Goal: Task Accomplishment & Management: Manage account settings

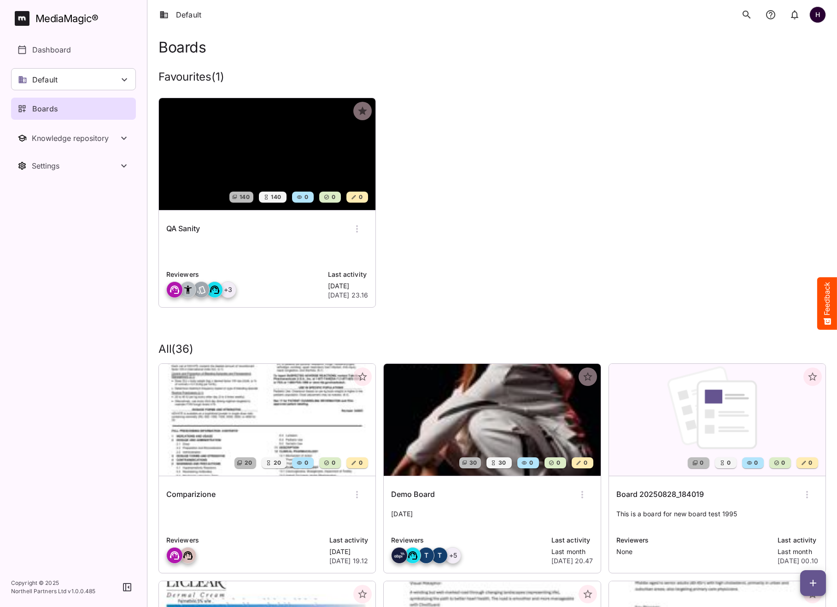
click at [48, 109] on p "Boards" at bounding box center [45, 108] width 26 height 11
click at [234, 220] on div "QA Sanity" at bounding box center [267, 229] width 202 height 22
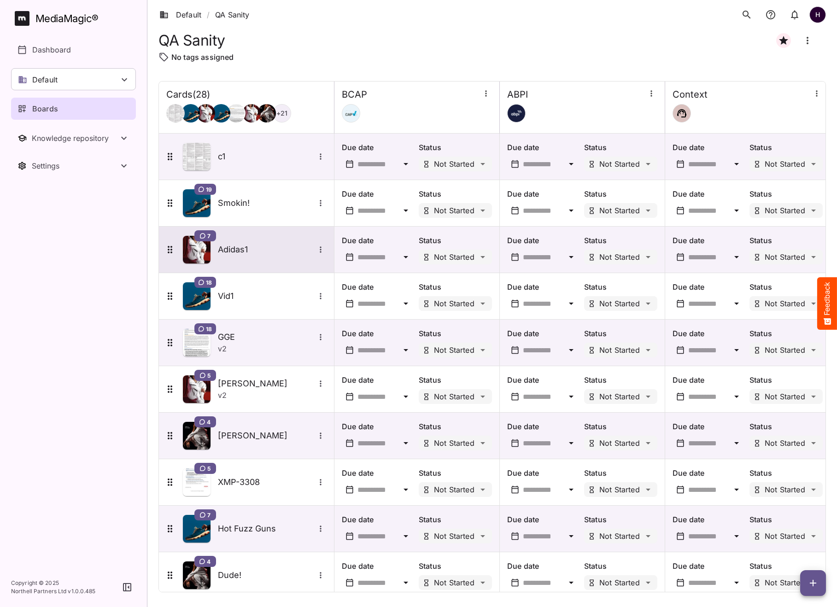
click at [229, 247] on h5 "Adidas1" at bounding box center [266, 249] width 97 height 11
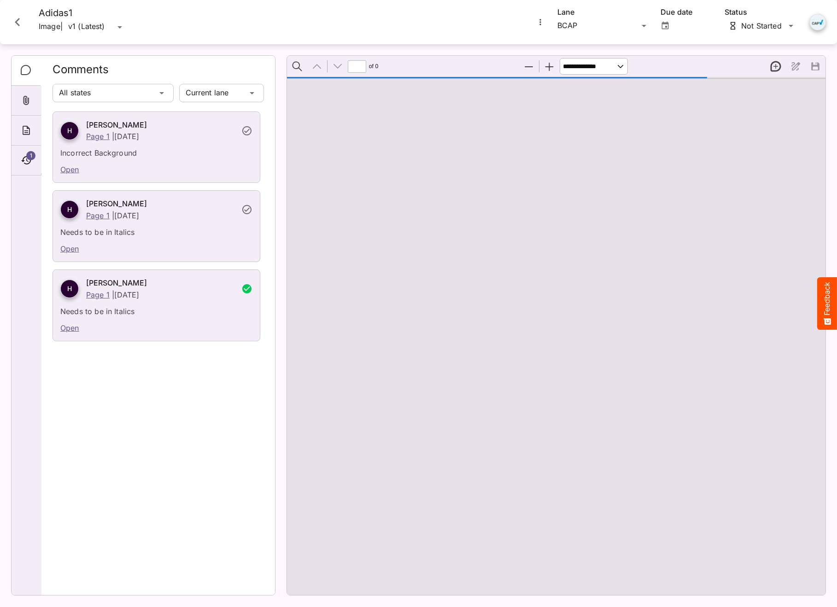
type input "*"
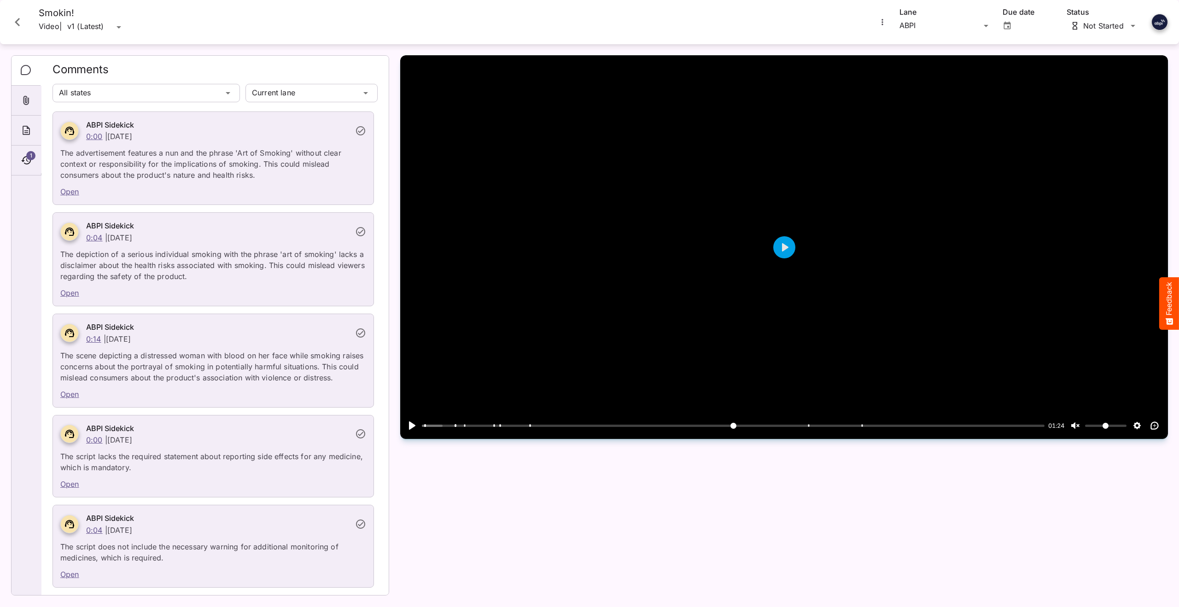
click at [15, 19] on icon "Close card" at bounding box center [17, 22] width 17 height 17
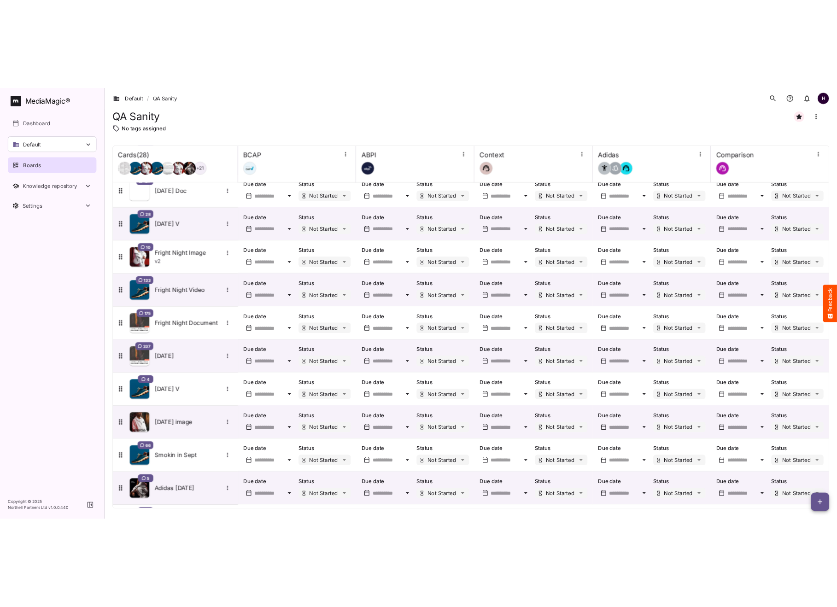
scroll to position [839, 0]
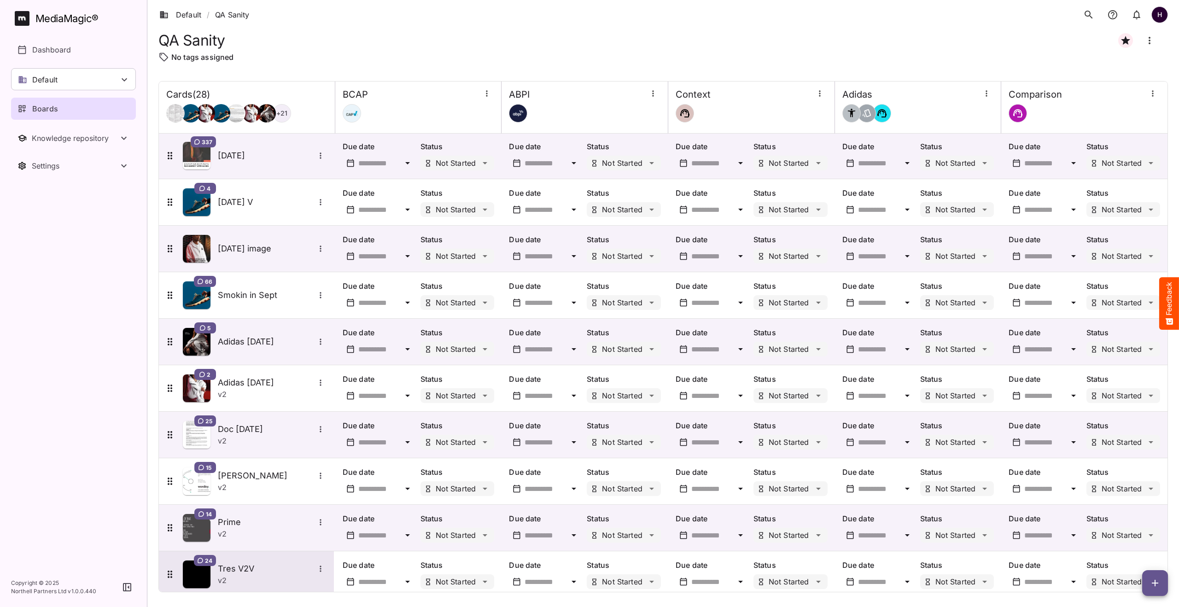
click at [232, 575] on div "v 2" at bounding box center [272, 580] width 109 height 11
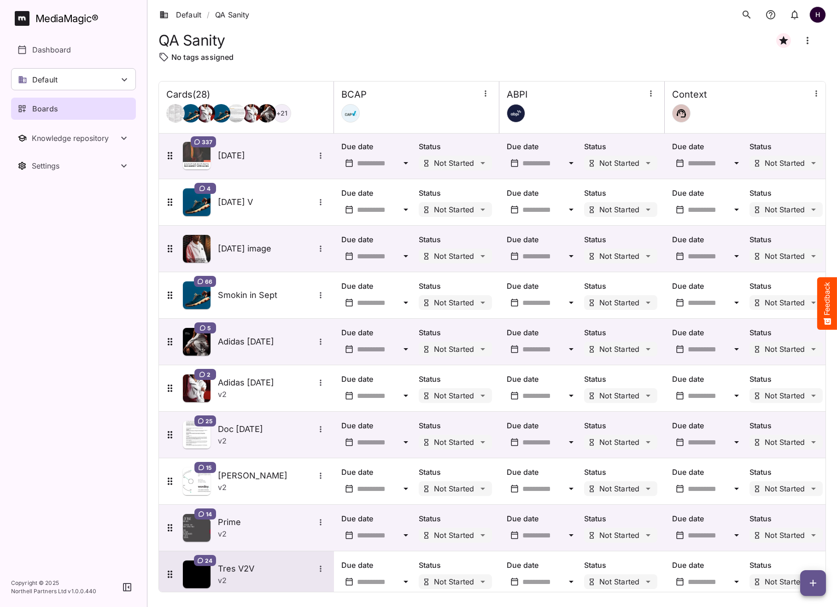
click at [259, 575] on div "v 2" at bounding box center [272, 580] width 109 height 11
click at [55, 109] on p "Boards" at bounding box center [45, 108] width 26 height 11
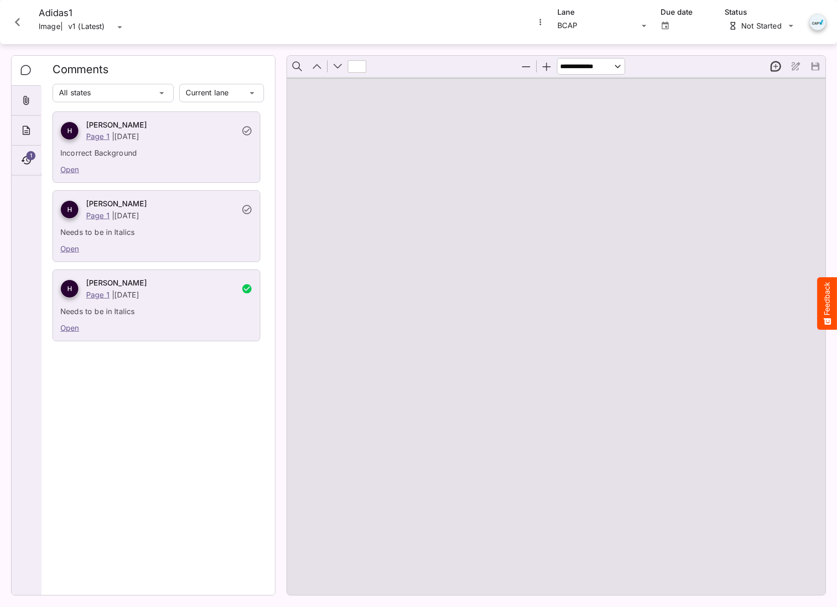
click at [12, 19] on icon "Close card" at bounding box center [17, 22] width 17 height 17
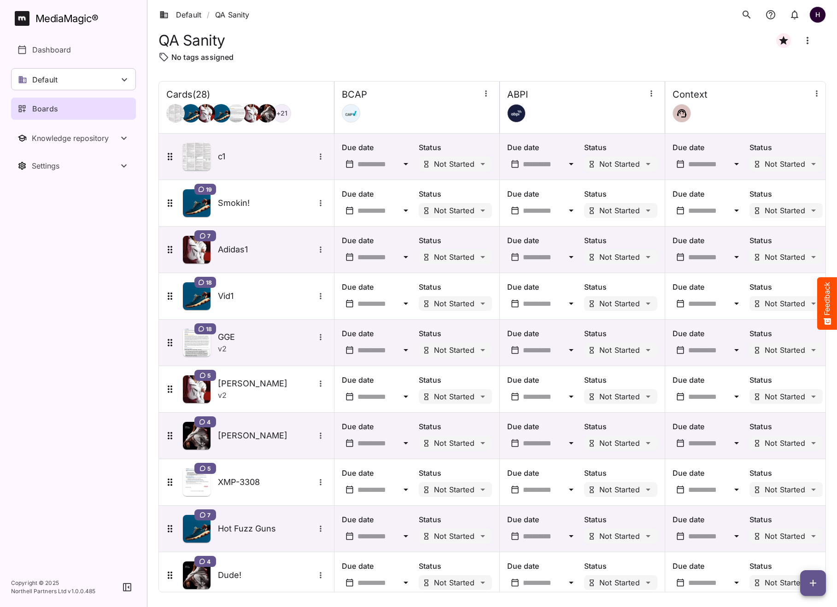
click at [60, 111] on div "Boards" at bounding box center [74, 108] width 113 height 11
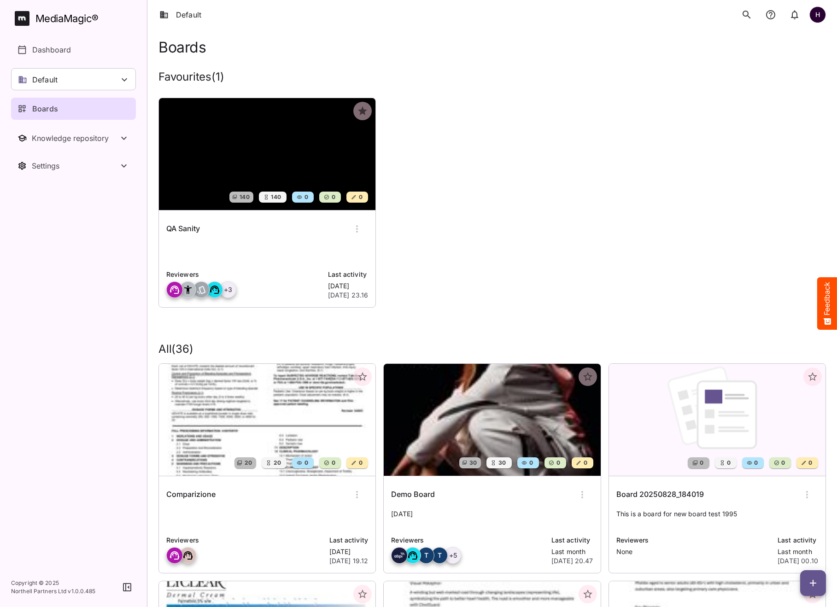
click at [269, 149] on img at bounding box center [267, 154] width 217 height 112
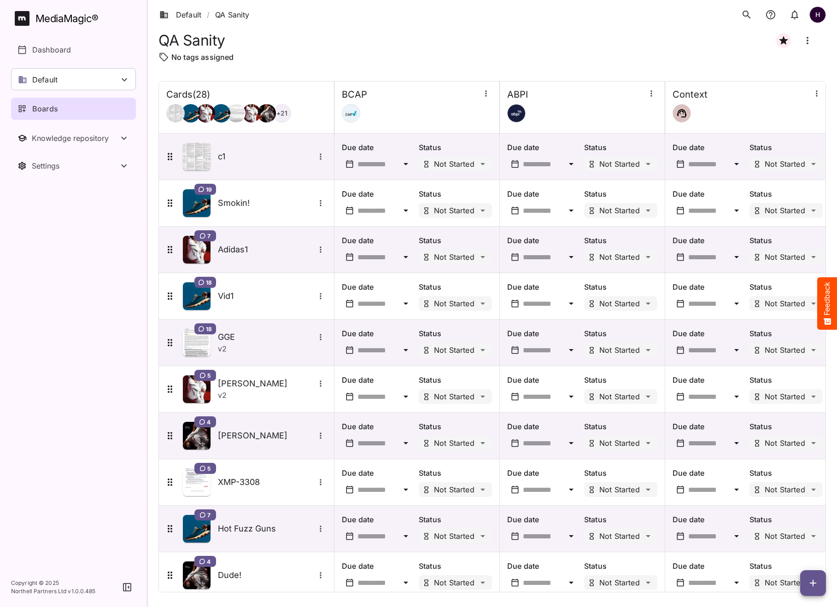
click at [76, 106] on div "Boards" at bounding box center [74, 108] width 113 height 11
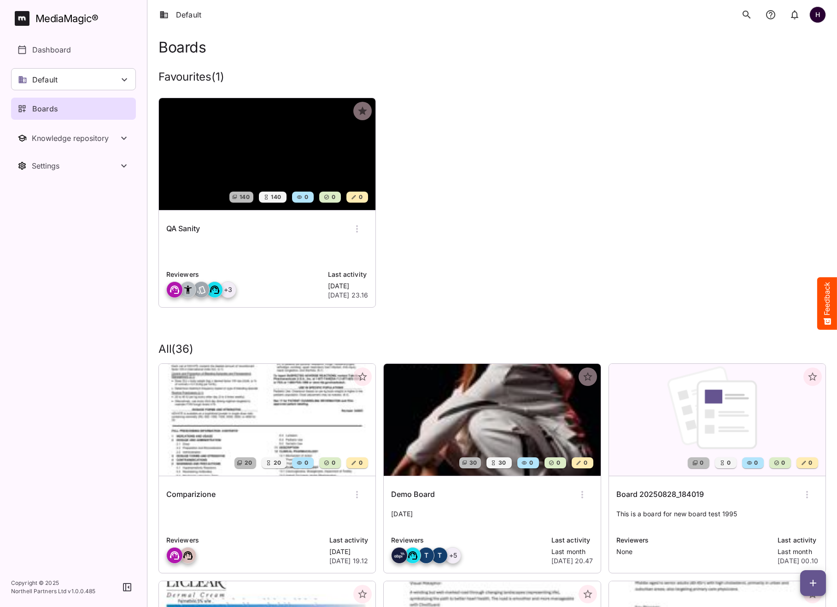
click at [212, 149] on img at bounding box center [267, 154] width 217 height 112
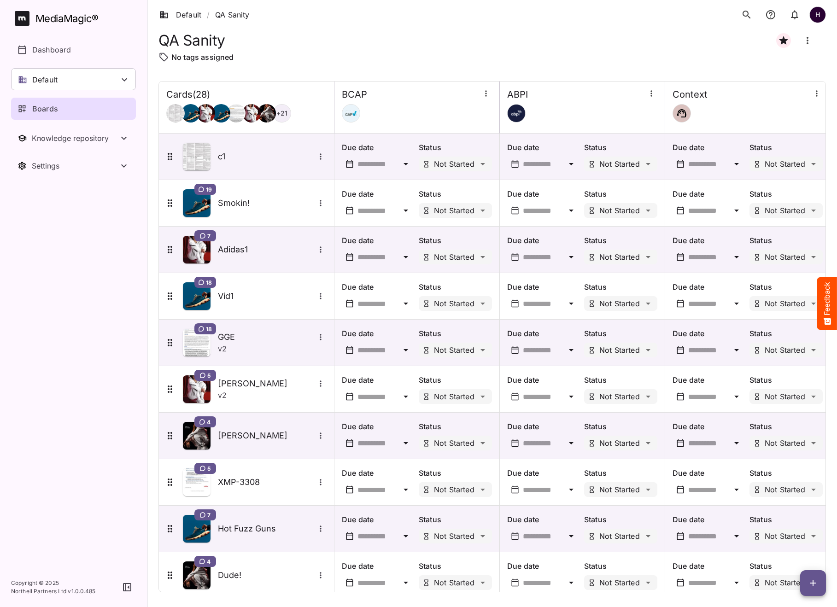
click at [86, 106] on div "Boards" at bounding box center [74, 108] width 113 height 11
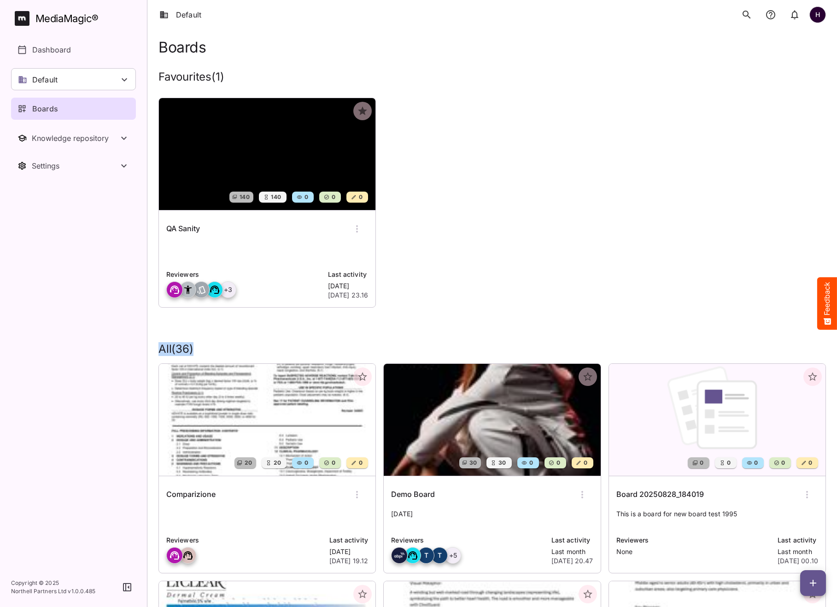
drag, startPoint x: 196, startPoint y: 346, endPoint x: 158, endPoint y: 347, distance: 37.8
click at [158, 347] on h2 "All ( 36 )" at bounding box center [492, 349] width 668 height 13
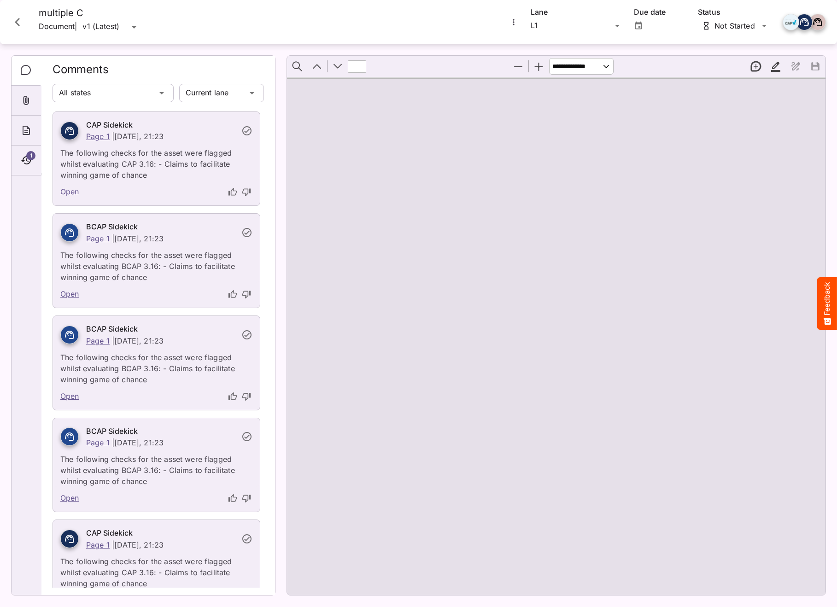
type input "*"
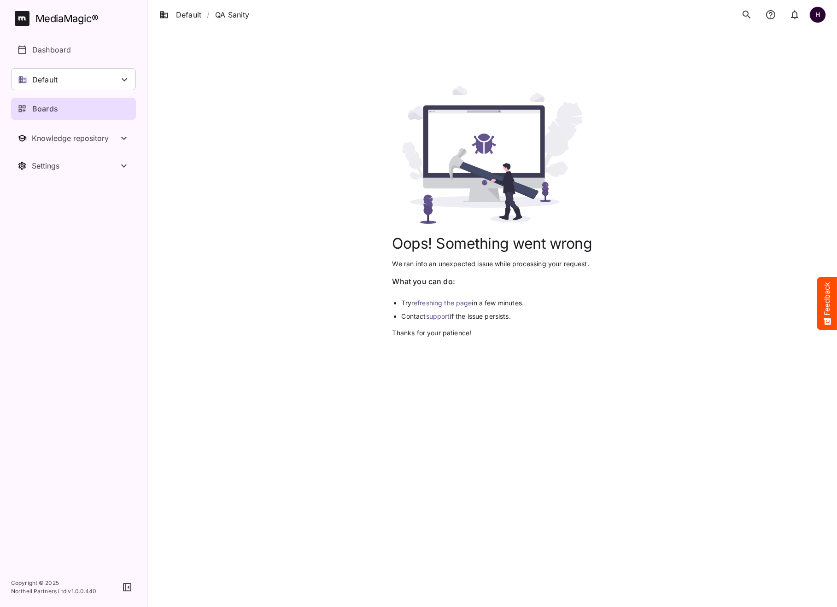
click at [446, 304] on link "refreshing the page" at bounding box center [441, 303] width 61 height 8
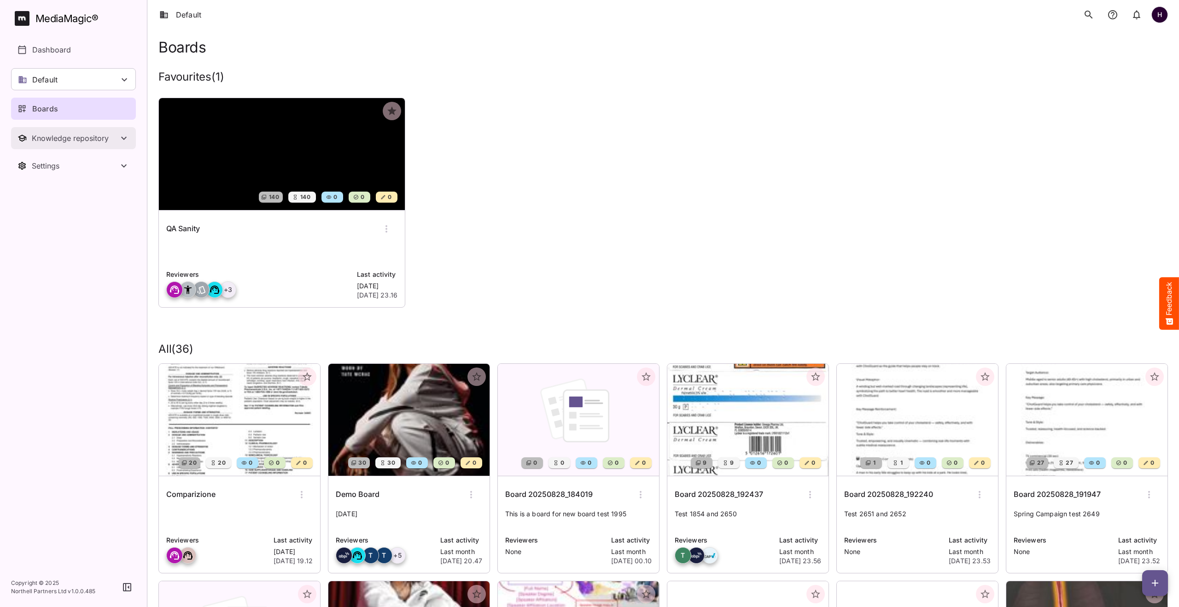
click at [53, 141] on div "Knowledge repository" at bounding box center [75, 138] width 87 height 9
click at [52, 240] on div "Settings" at bounding box center [75, 243] width 87 height 9
click at [55, 211] on p "Sidekicks" at bounding box center [49, 213] width 34 height 11
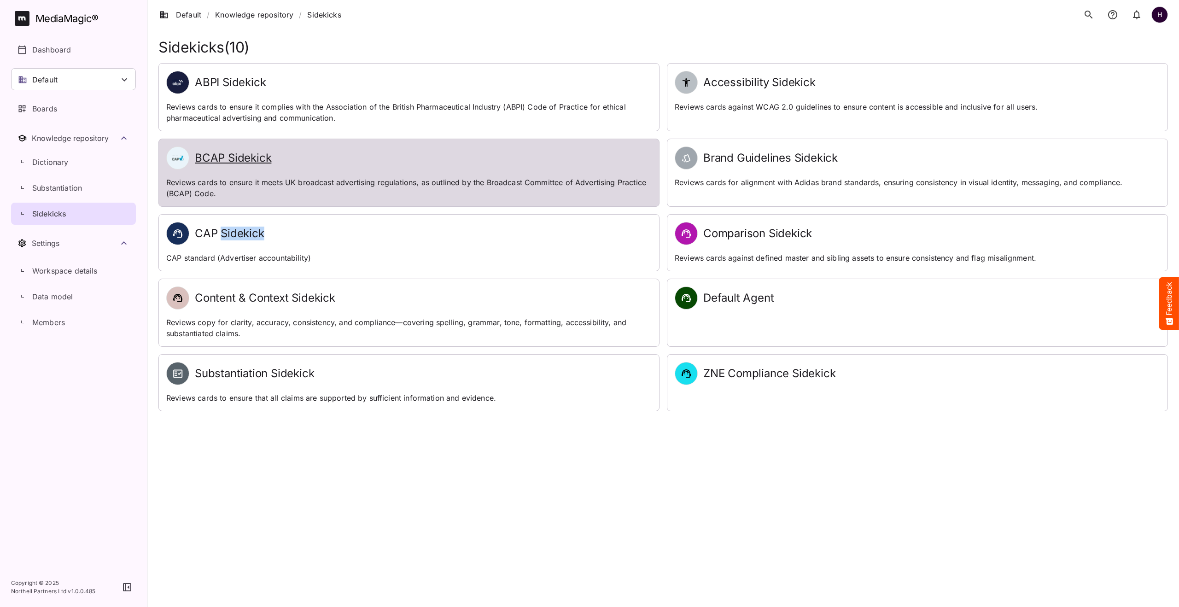
click at [210, 156] on h2 "BCAP Sidekick" at bounding box center [233, 158] width 76 height 13
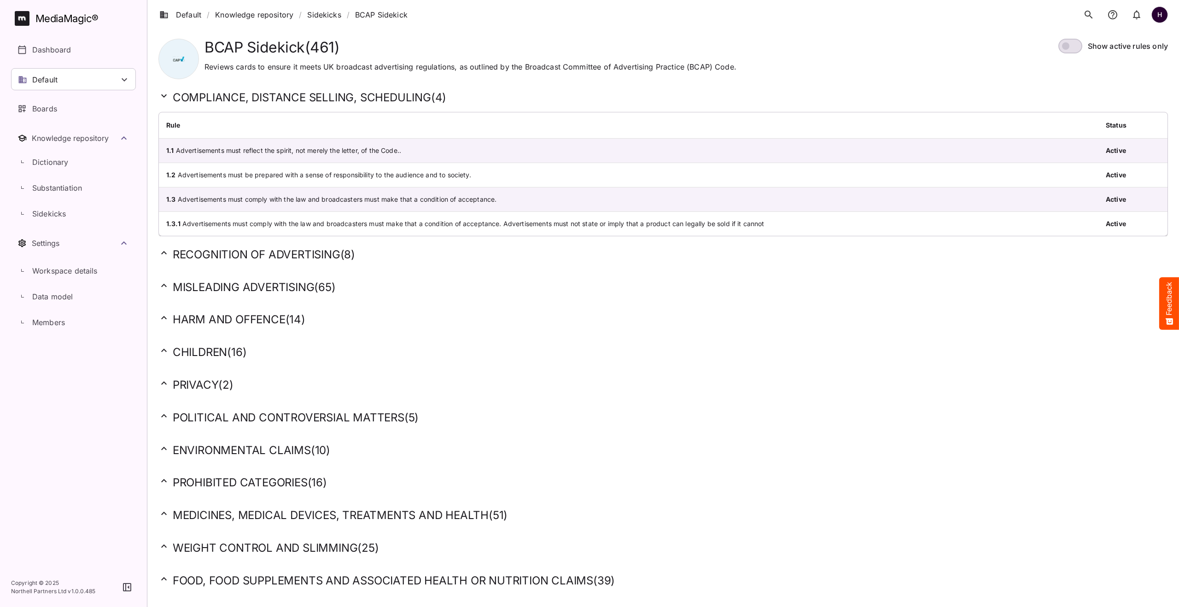
click at [167, 288] on icon at bounding box center [163, 285] width 11 height 11
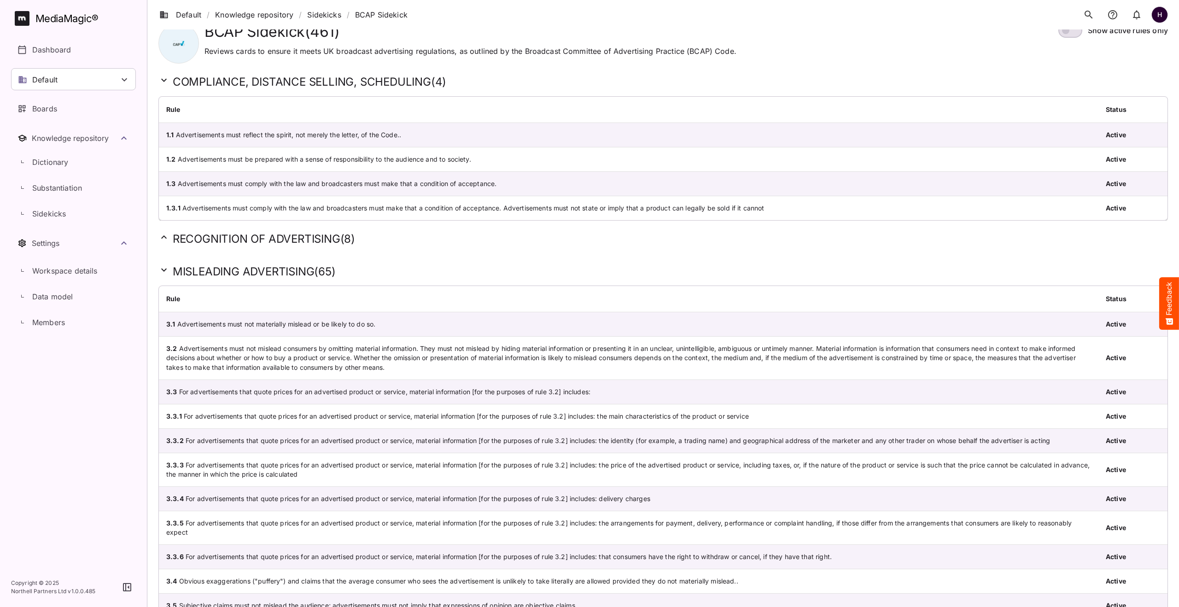
scroll to position [19, 0]
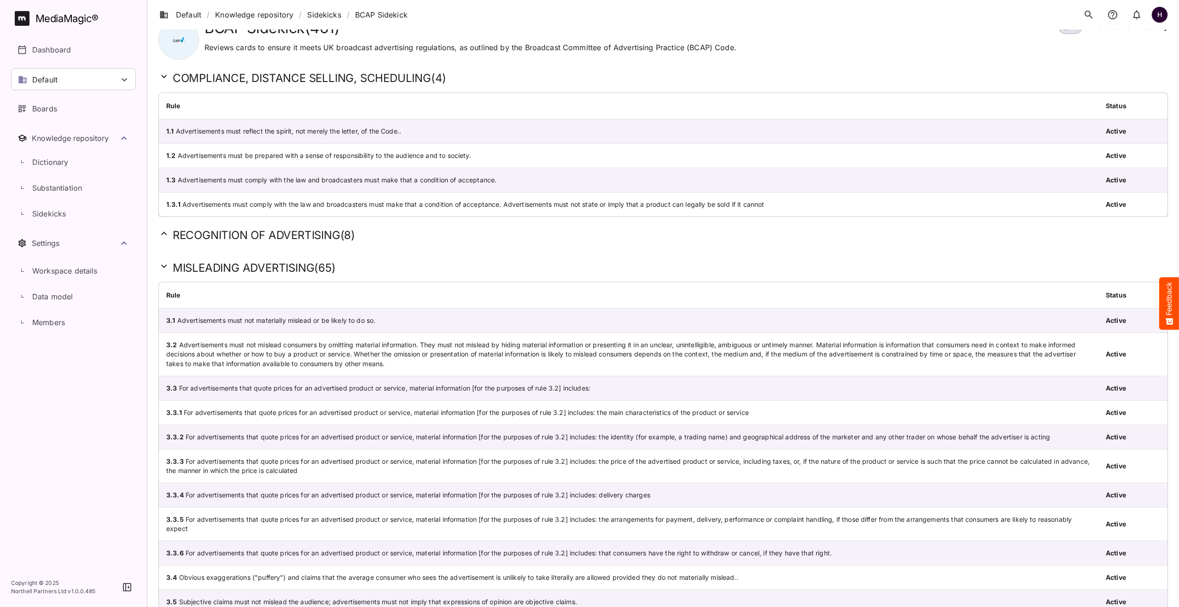
click at [166, 267] on icon at bounding box center [163, 266] width 11 height 11
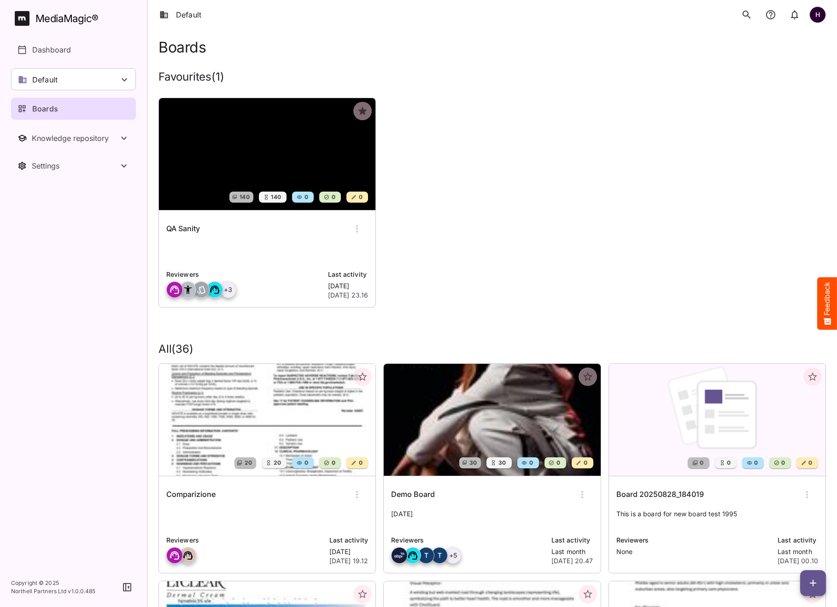
click at [236, 150] on img at bounding box center [267, 154] width 217 height 112
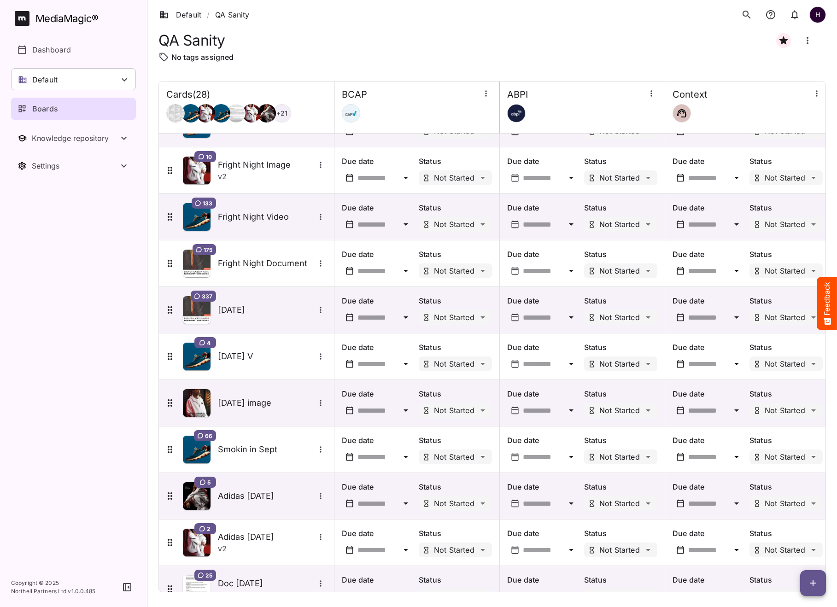
scroll to position [852, 0]
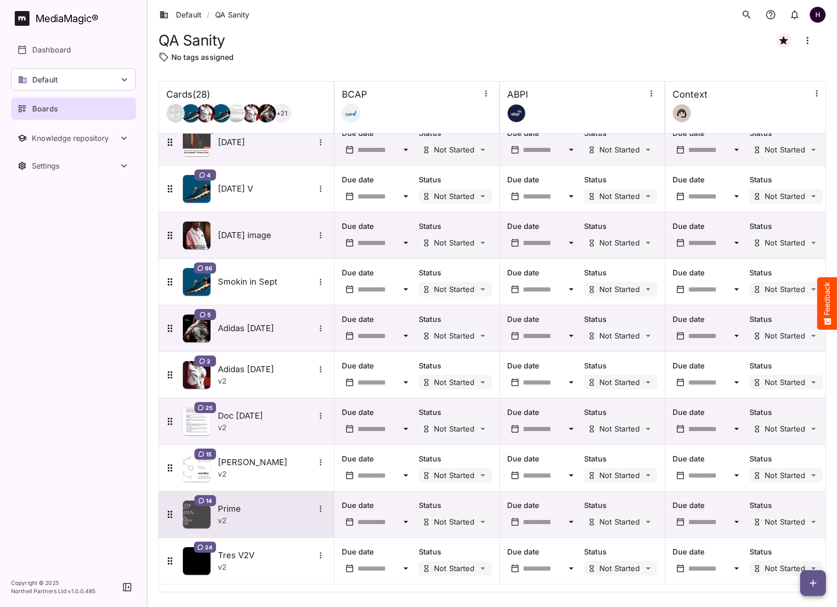
click at [247, 510] on h5 "Prime" at bounding box center [266, 509] width 97 height 11
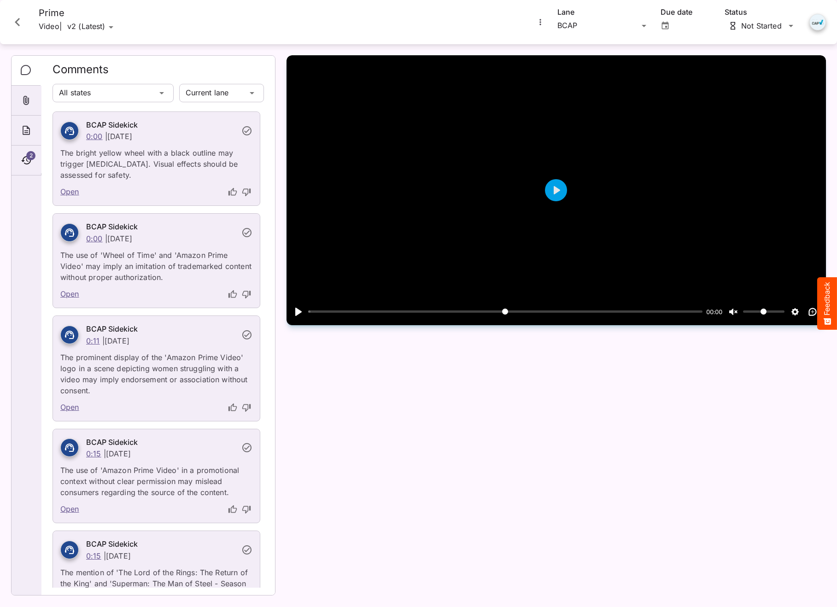
click at [233, 194] on icon "thumb-up" at bounding box center [232, 192] width 9 height 9
click at [247, 289] on button "thumb-down" at bounding box center [246, 294] width 12 height 12
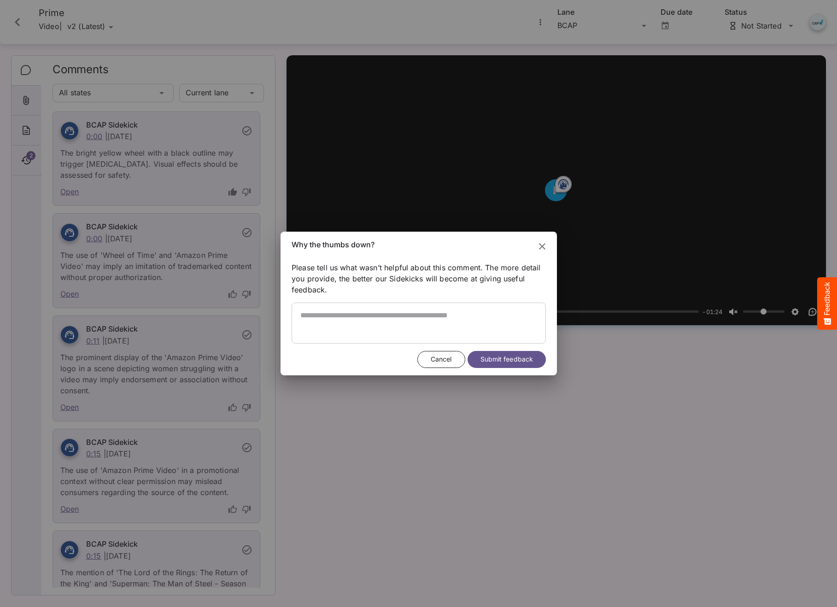
click at [502, 363] on span "Submit feedback" at bounding box center [506, 360] width 53 height 12
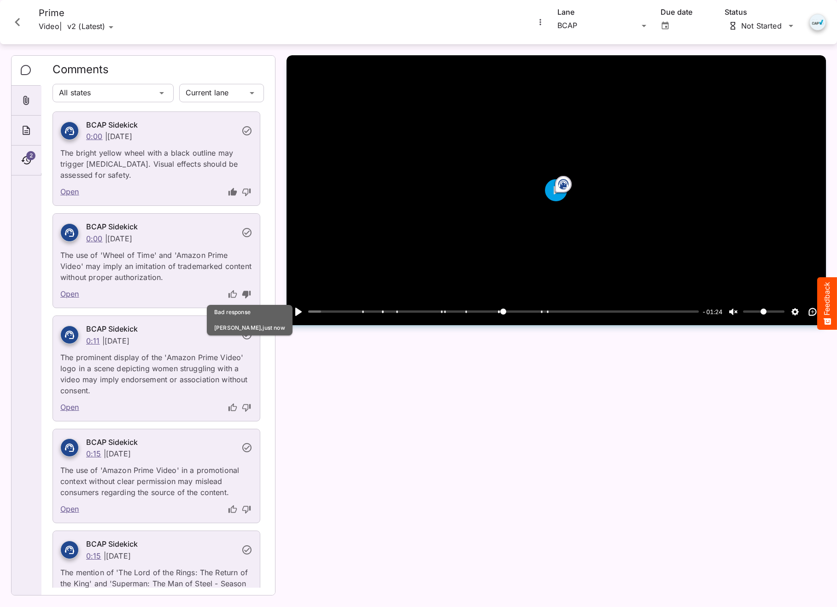
click at [245, 410] on icon "thumb-down" at bounding box center [246, 408] width 8 height 8
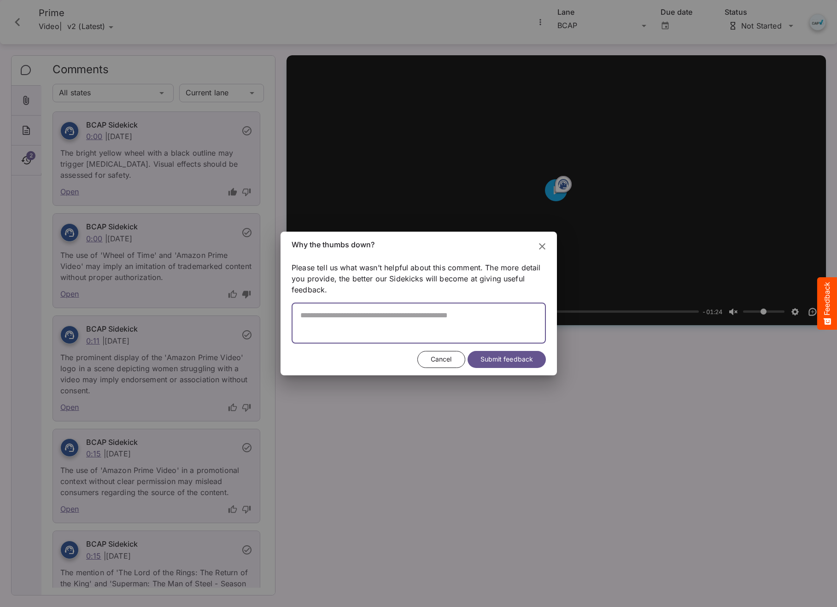
click at [370, 314] on textarea at bounding box center [419, 327] width 254 height 33
type textarea "*"
type textarea "**********"
click at [499, 358] on span "Submit feedback" at bounding box center [506, 360] width 53 height 12
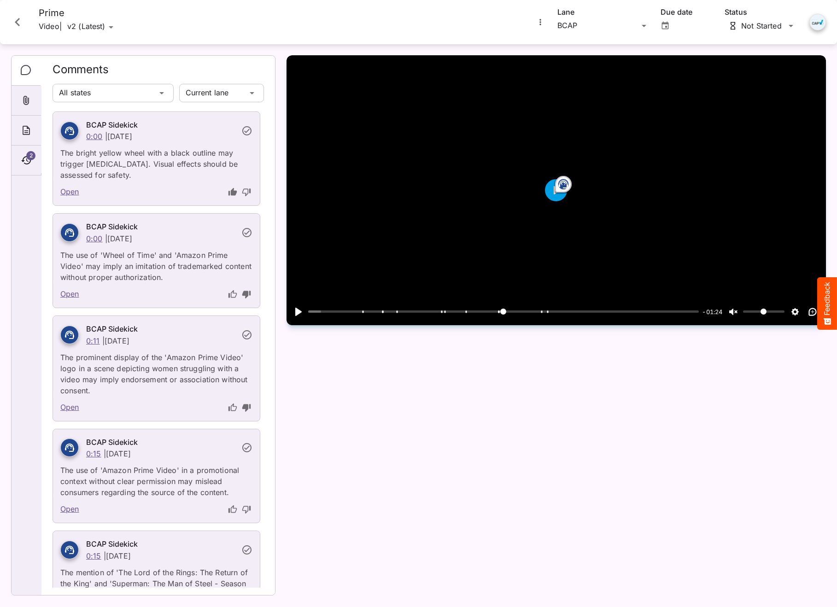
click at [19, 25] on icon "Close card" at bounding box center [17, 22] width 5 height 8
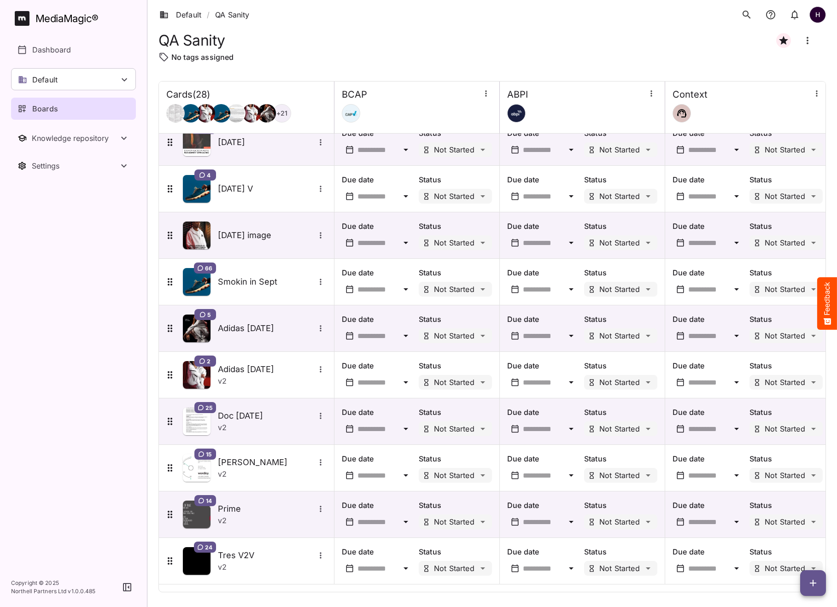
click at [812, 584] on icon "button" at bounding box center [813, 583] width 11 height 11
click at [794, 528] on p "Add new card" at bounding box center [790, 524] width 50 height 11
click at [810, 579] on icon "button" at bounding box center [813, 583] width 11 height 11
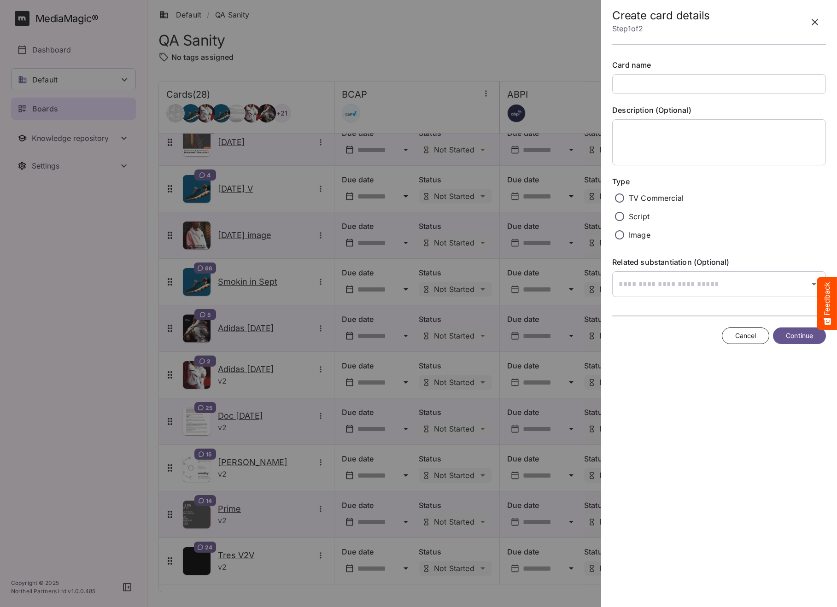
click at [785, 524] on div "Create card details Step 1 of 2 Card name Description (Optional) Type TV Commer…" at bounding box center [719, 303] width 229 height 607
click at [662, 87] on input "text" at bounding box center [719, 84] width 214 height 20
type input "********"
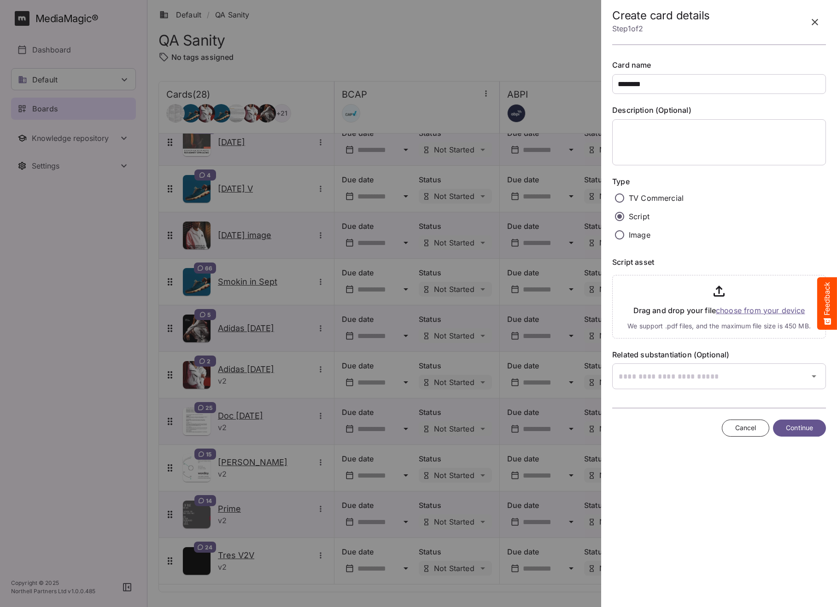
click at [742, 308] on input "file" at bounding box center [719, 304] width 214 height 67
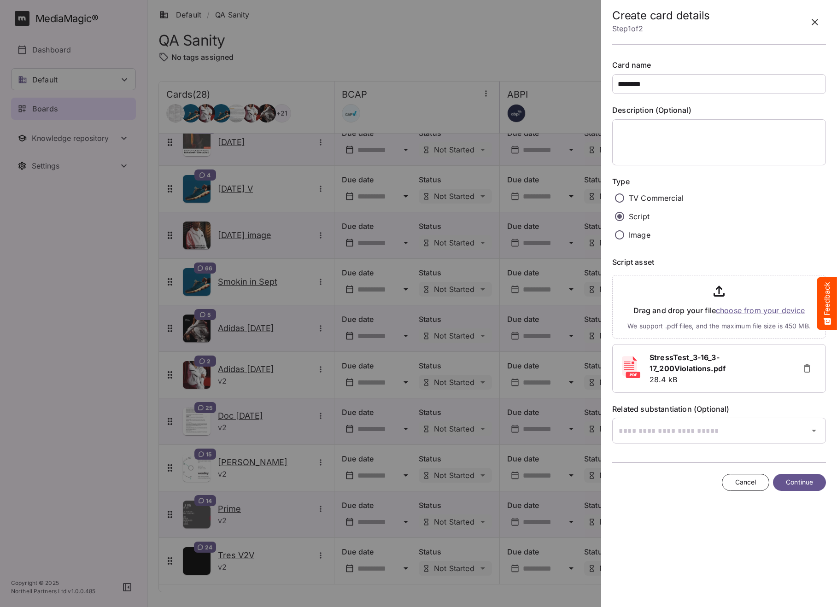
click at [804, 481] on span "Continue" at bounding box center [799, 483] width 27 height 12
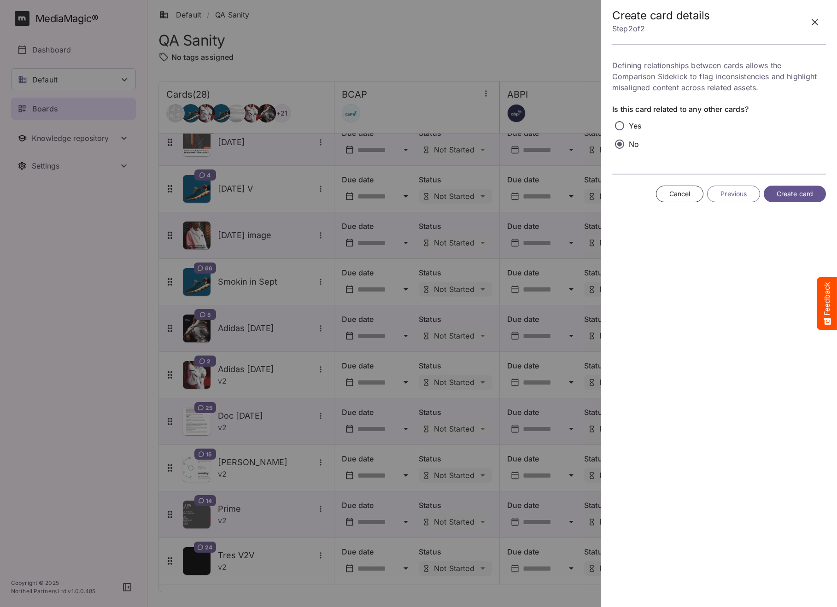
click at [815, 193] on button "Create card" at bounding box center [795, 194] width 62 height 17
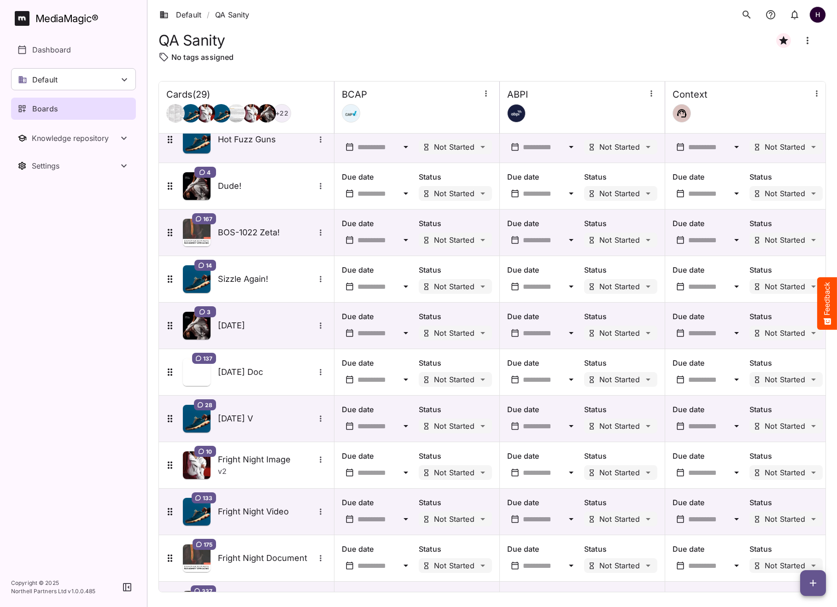
scroll to position [898, 0]
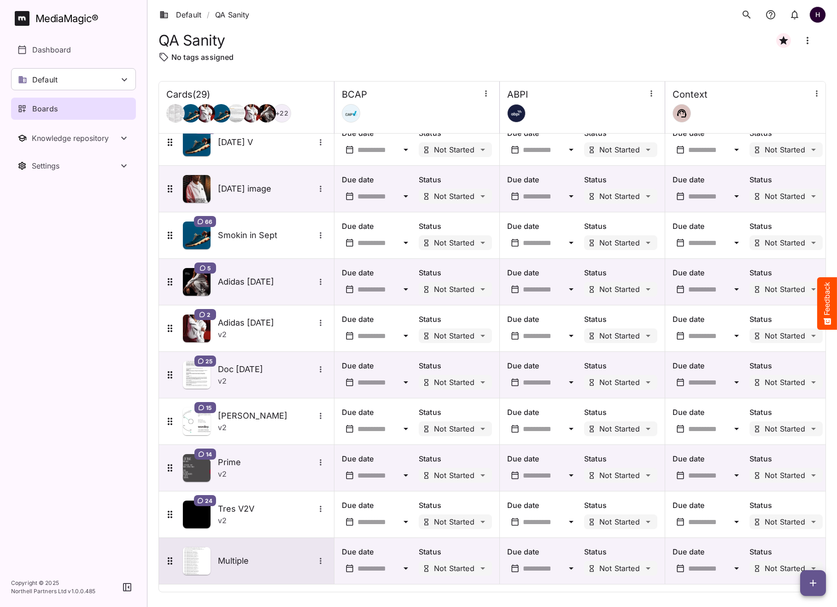
click at [262, 553] on div "Multiple" at bounding box center [245, 561] width 162 height 28
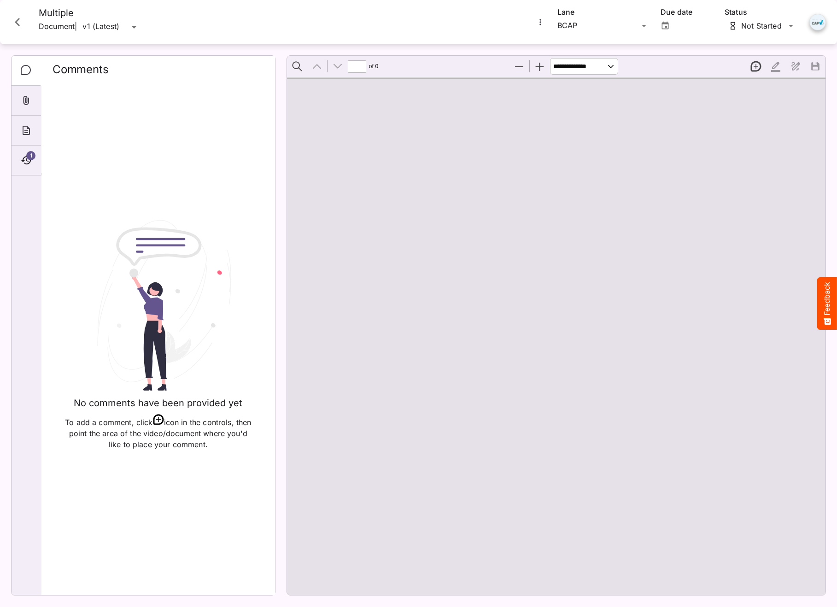
type input "*"
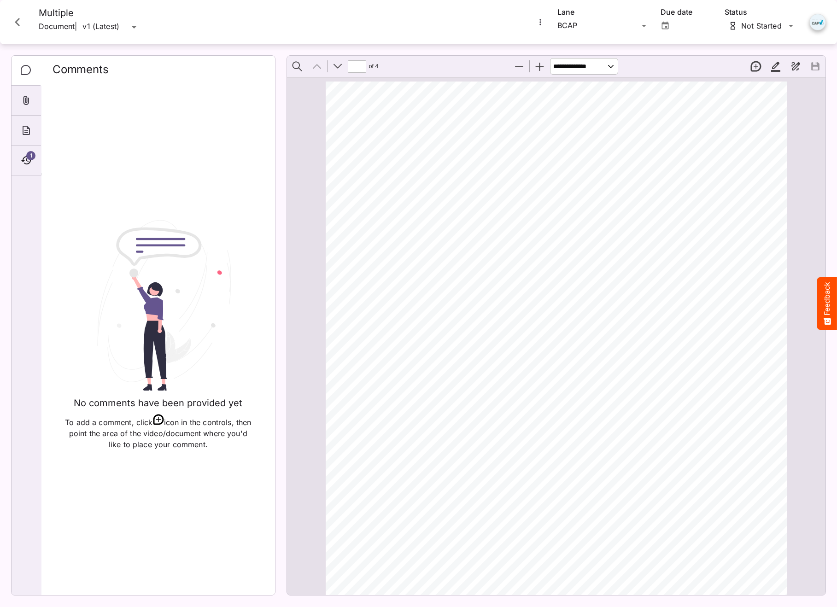
scroll to position [5, 0]
click at [31, 159] on span "1" at bounding box center [30, 155] width 9 height 9
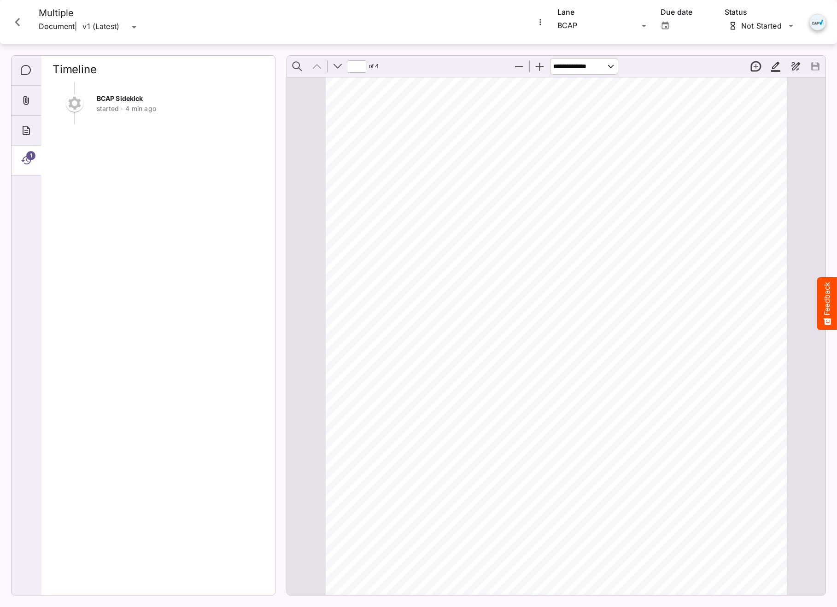
click at [22, 26] on icon "Close card" at bounding box center [17, 22] width 17 height 17
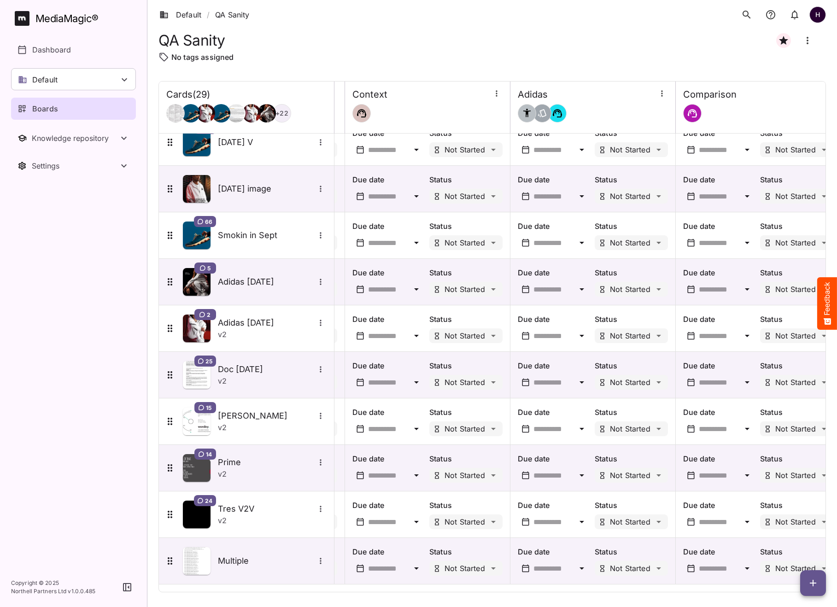
scroll to position [898, 335]
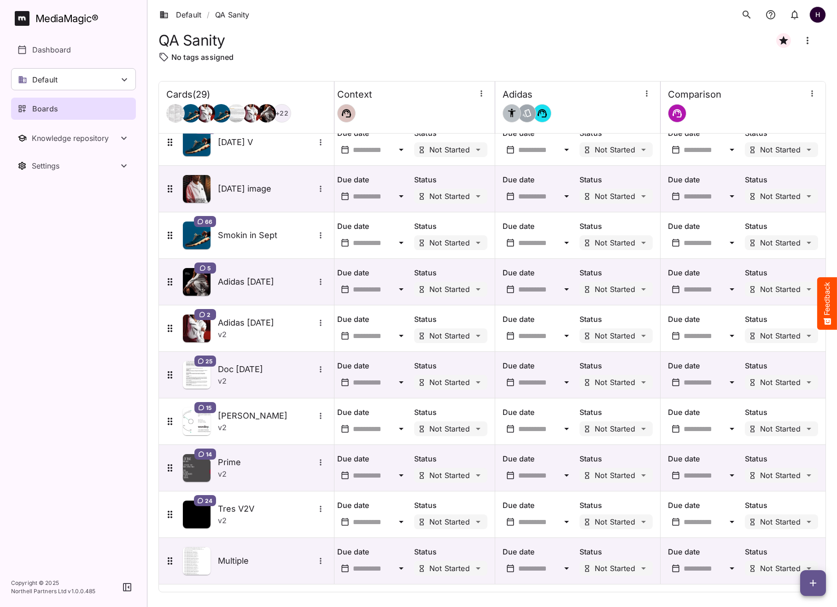
click at [818, 580] on icon "button" at bounding box center [813, 583] width 11 height 11
click at [802, 542] on p "Add new lane" at bounding box center [790, 544] width 50 height 11
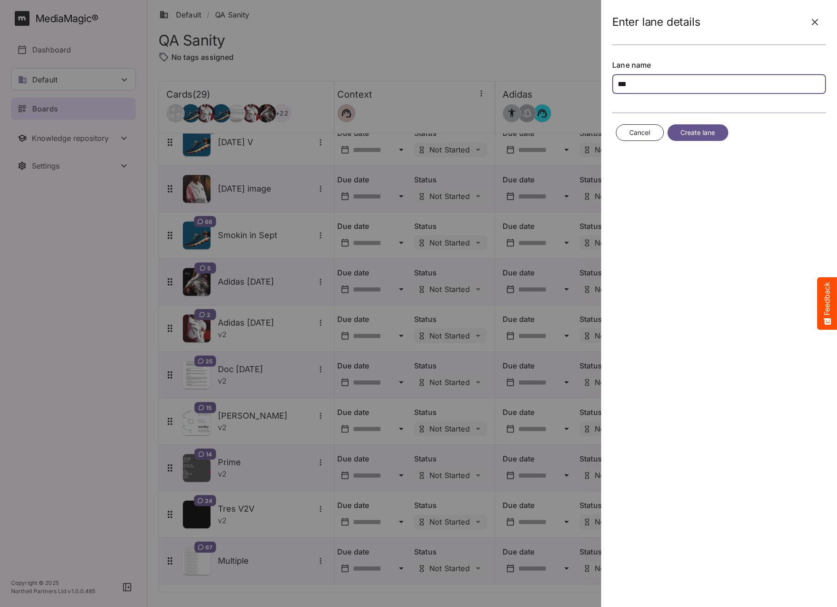
type input "***"
click at [690, 133] on span "Create lane" at bounding box center [697, 133] width 35 height 12
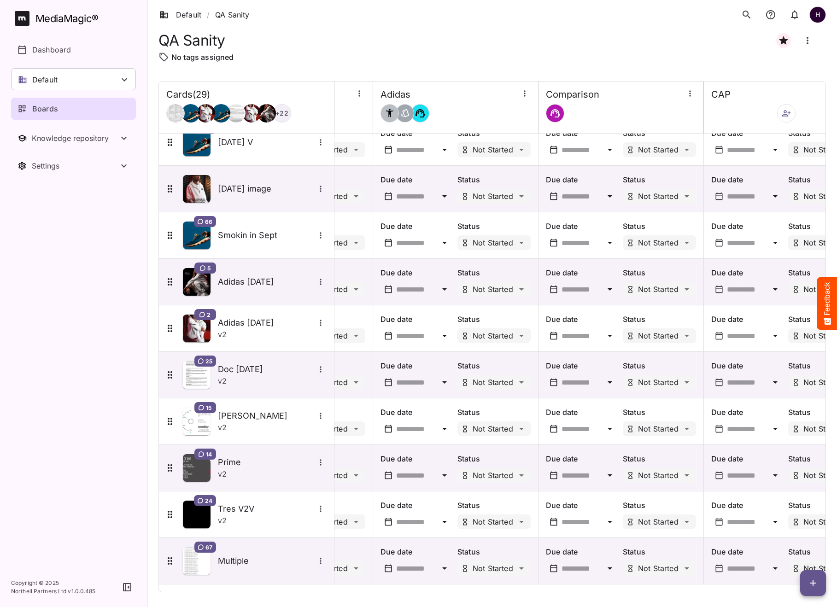
scroll to position [898, 501]
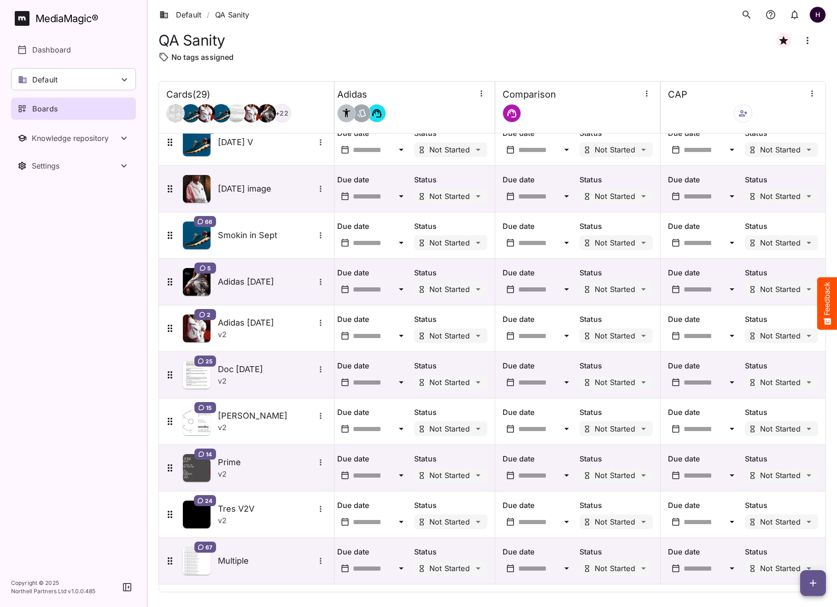
click at [745, 119] on button "button" at bounding box center [743, 113] width 18 height 18
click at [773, 158] on p "Add new sidekick(s)" at bounding box center [781, 159] width 72 height 11
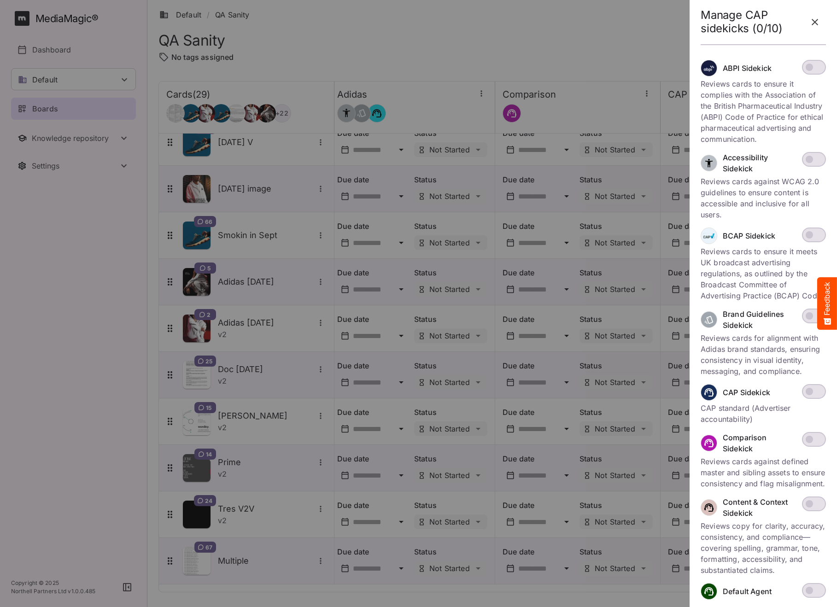
scroll to position [16, 0]
click at [817, 23] on icon "button" at bounding box center [814, 22] width 11 height 11
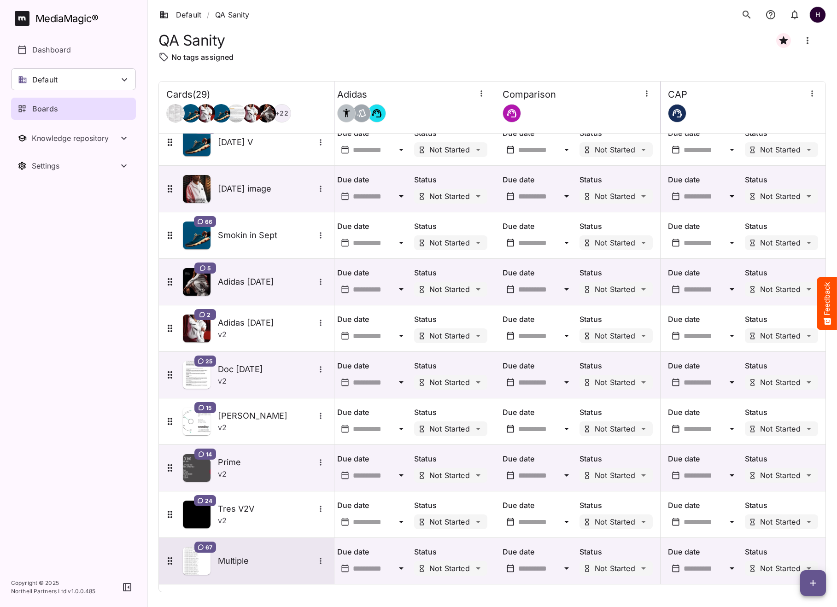
click at [235, 568] on div "67 Multiple" at bounding box center [245, 561] width 162 height 28
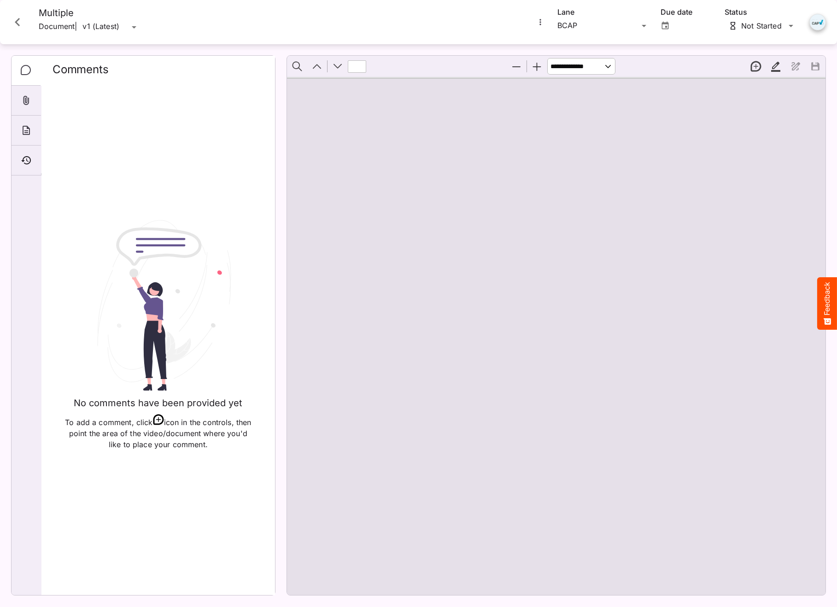
scroll to position [898, 501]
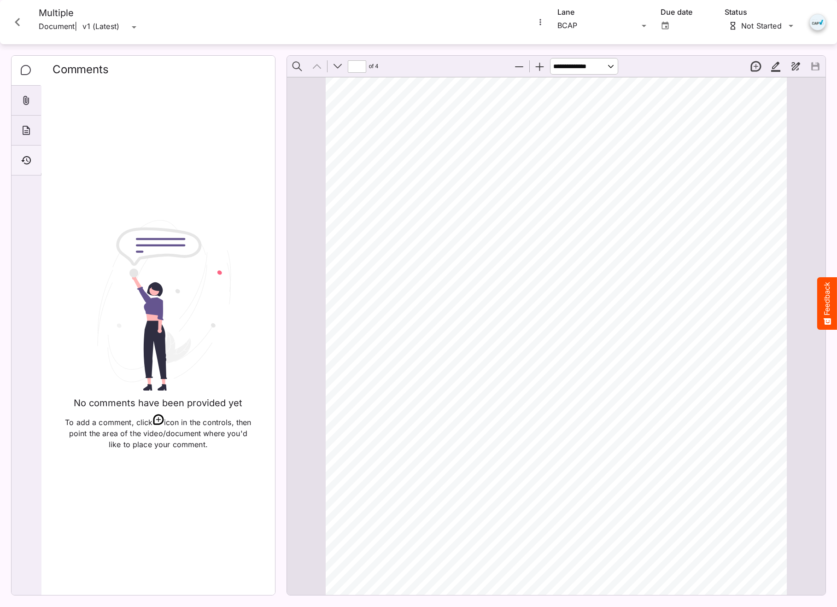
click at [30, 159] on icon "Timeline" at bounding box center [26, 160] width 10 height 8
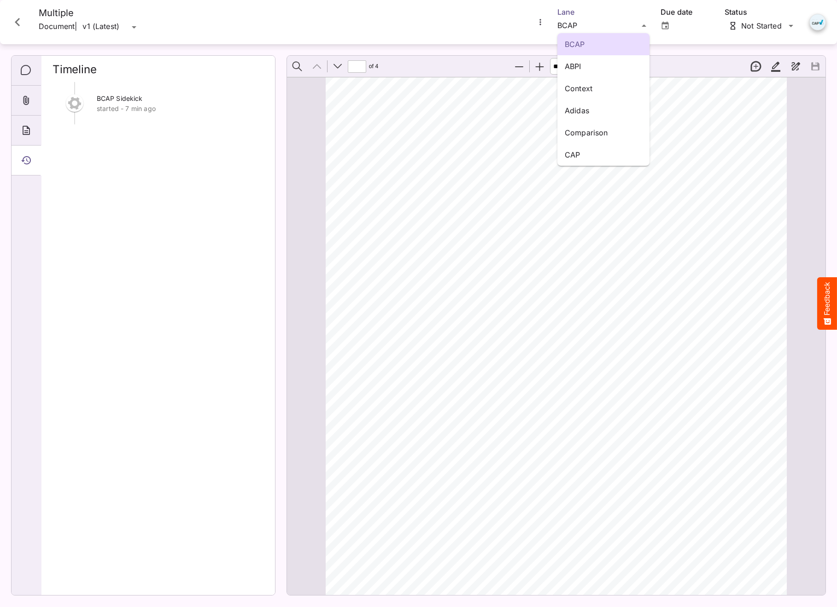
click at [622, 29] on div "BCAP ABPI Context Adidas Comparison CAP Default / QA Sanity H MediaMagic ® Dash…" at bounding box center [418, 301] width 837 height 603
click at [597, 156] on p "CAP" at bounding box center [603, 154] width 77 height 11
click at [580, 29] on div "Default / QA Sanity H MediaMagic ® Dashboard Default BYOD Default DefaultBYOD E…" at bounding box center [418, 301] width 837 height 603
click at [586, 92] on p "Context" at bounding box center [603, 88] width 77 height 11
click at [612, 24] on div "Default / QA Sanity H MediaMagic ® Dashboard Default BYOD Default DefaultBYOD E…" at bounding box center [418, 301] width 837 height 603
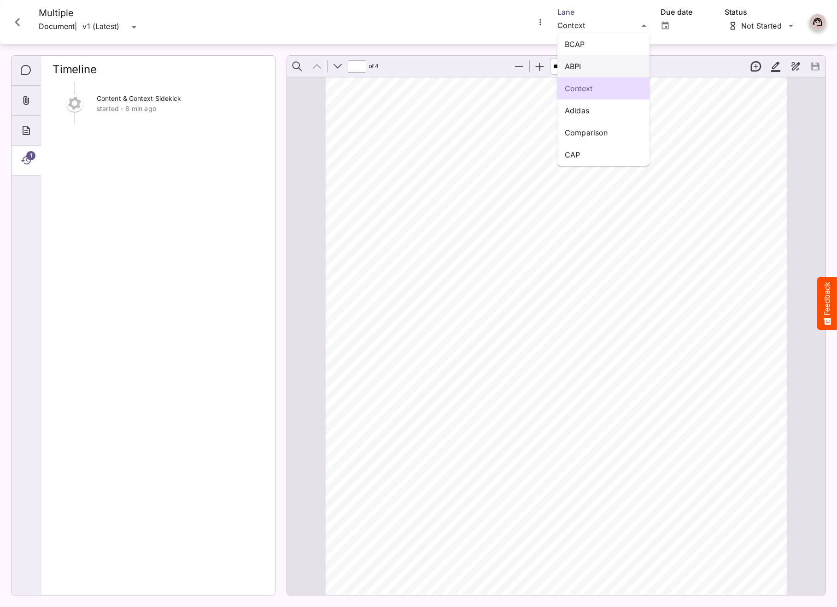
click at [584, 68] on p "ABPI" at bounding box center [603, 66] width 77 height 11
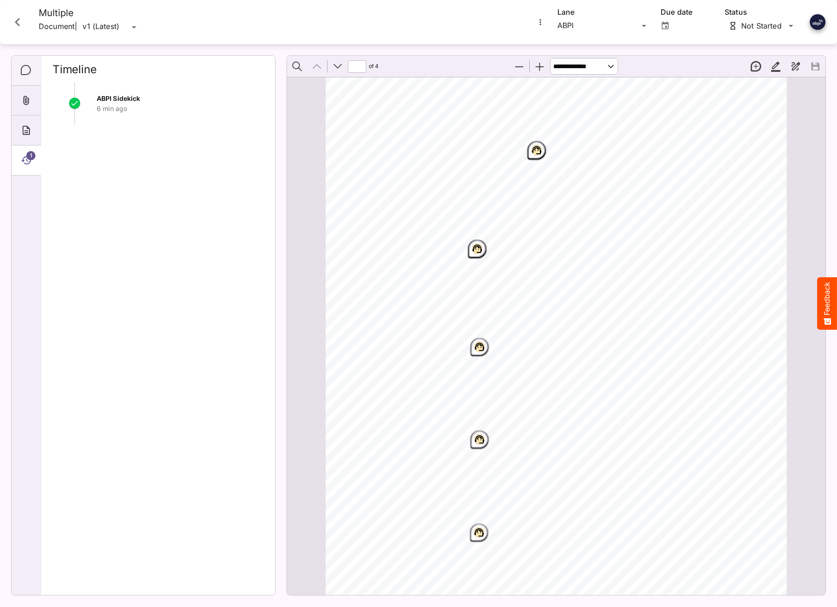
click at [25, 69] on icon "Comments" at bounding box center [26, 70] width 11 height 11
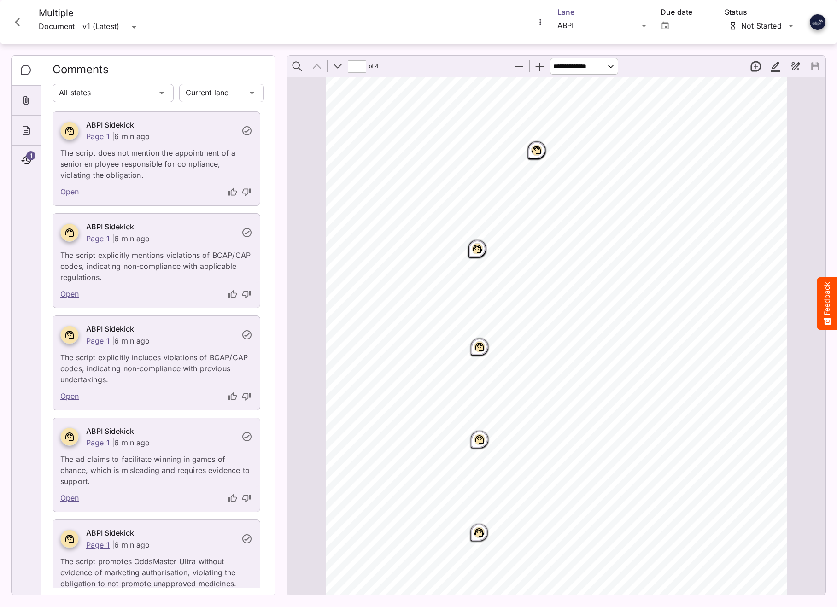
click at [604, 27] on div "Default / QA Sanity H MediaMagic ® Dashboard Default BYOD Default DefaultBYOD E…" at bounding box center [418, 301] width 837 height 603
click at [595, 46] on p "BCAP" at bounding box center [603, 44] width 77 height 11
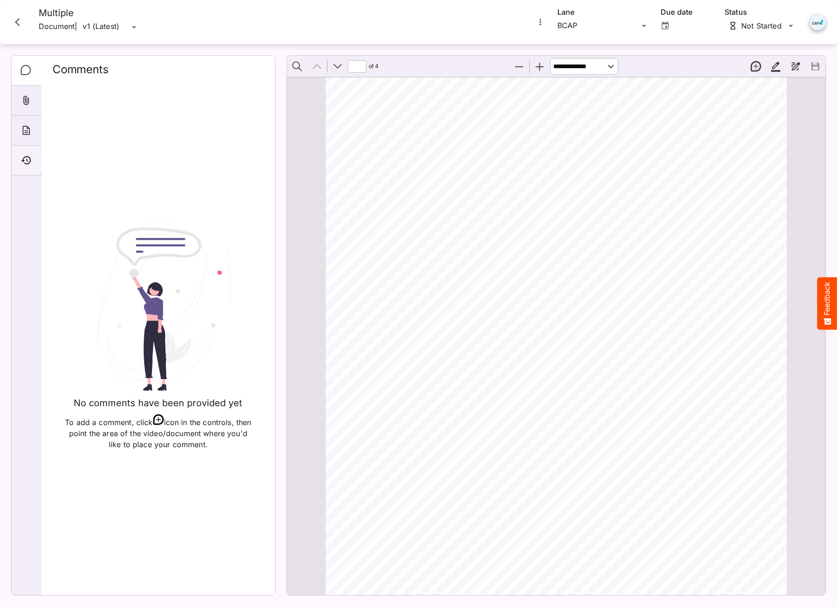
click at [29, 158] on icon "Timeline" at bounding box center [26, 160] width 11 height 11
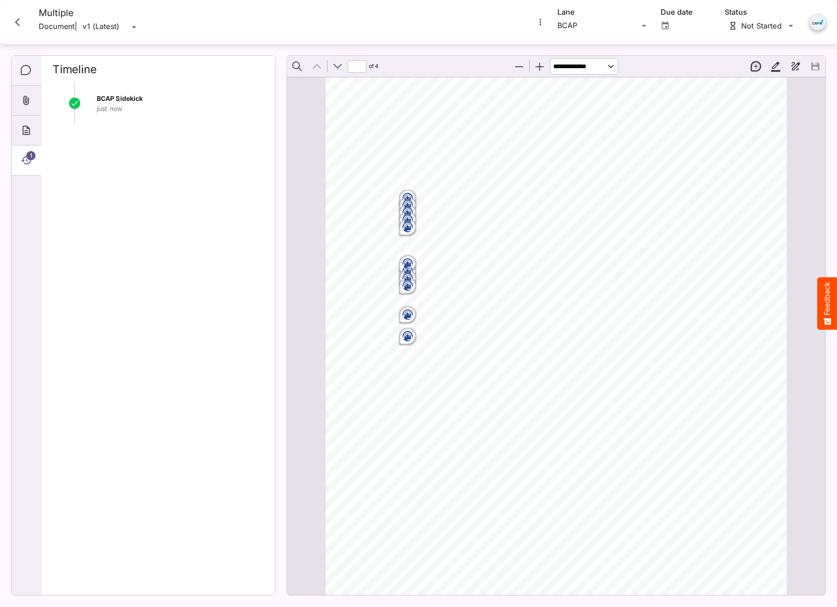
click at [22, 67] on icon "Comments" at bounding box center [26, 70] width 10 height 10
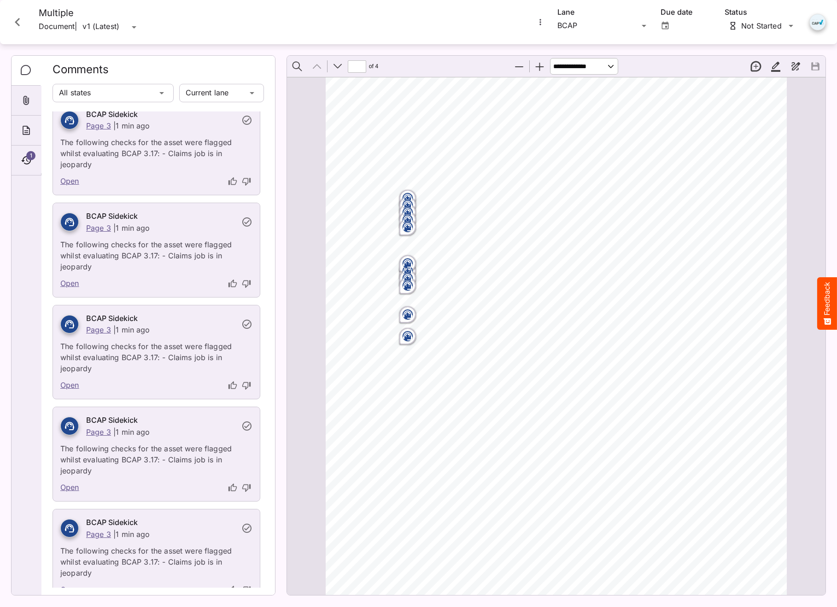
scroll to position [1667, 0]
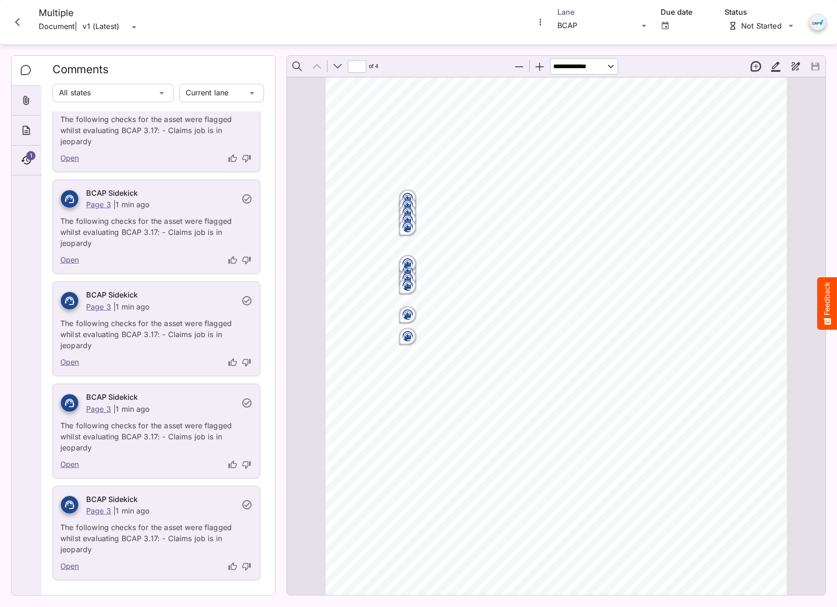
click at [600, 23] on div "Default / QA Sanity H MediaMagic ® Dashboard Default BYOD Default DefaultBYOD E…" at bounding box center [418, 301] width 837 height 603
click at [591, 151] on p "CAP" at bounding box center [603, 154] width 77 height 11
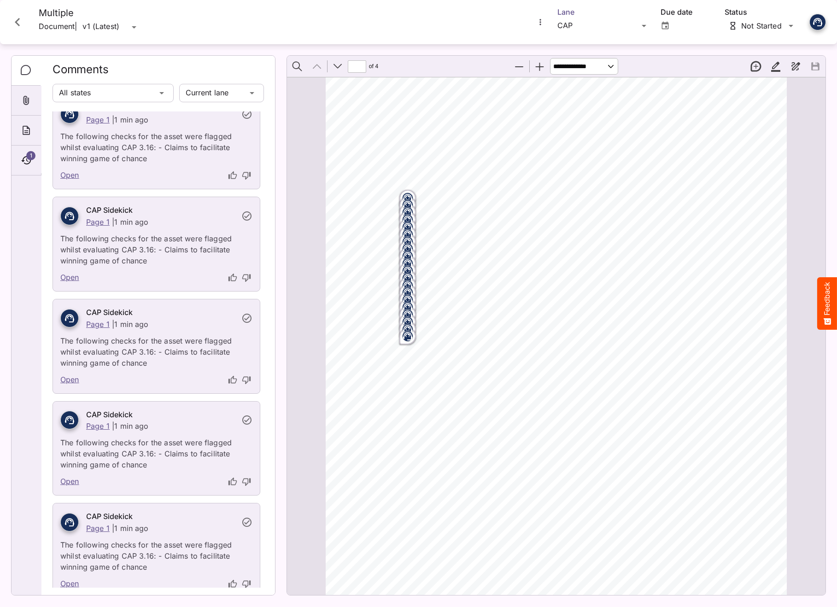
scroll to position [0, 0]
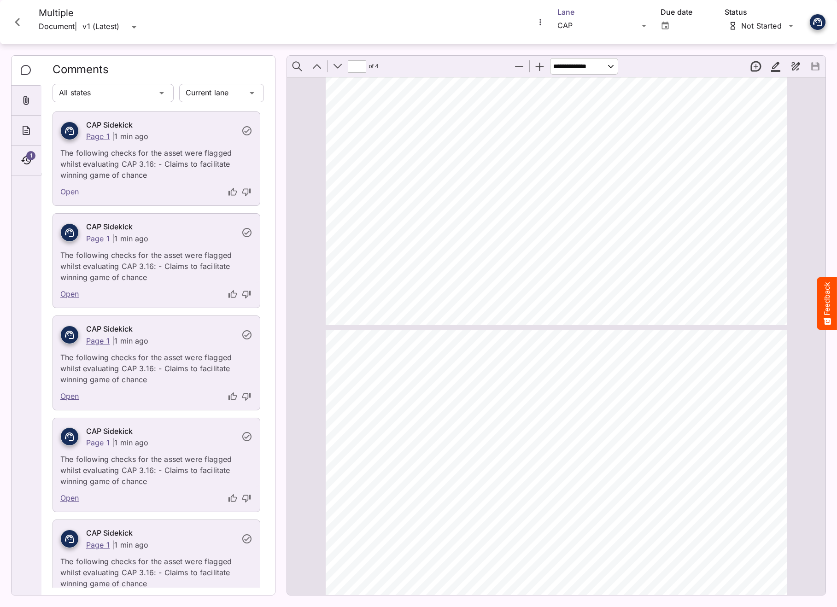
type input "*"
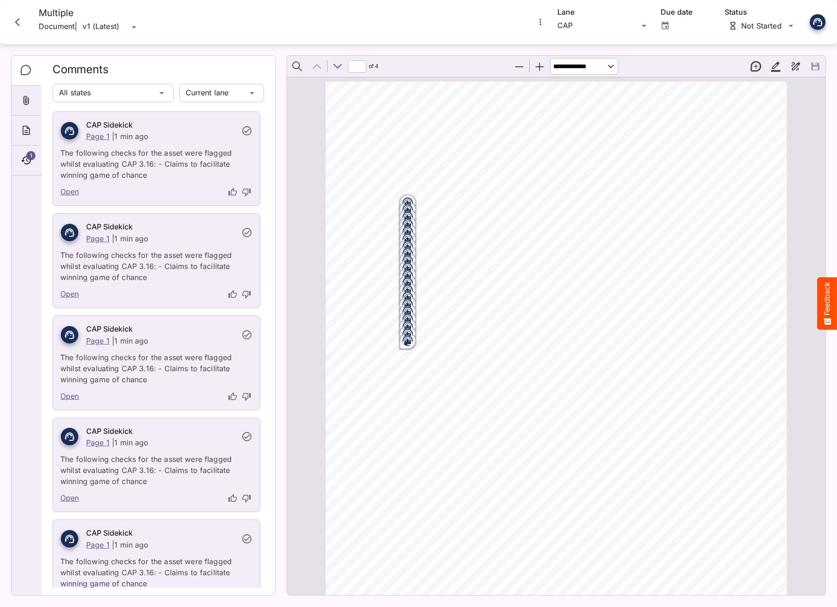
click at [23, 19] on icon "Close card" at bounding box center [17, 22] width 17 height 17
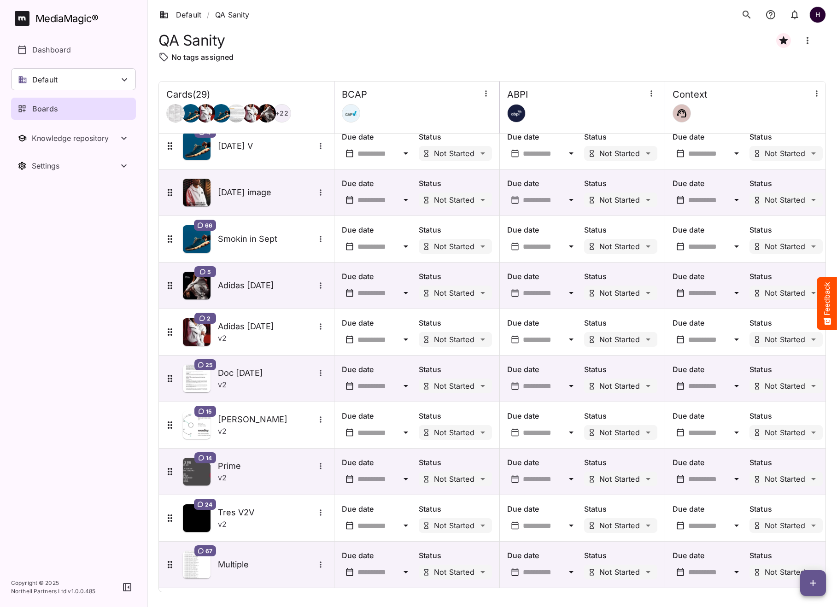
scroll to position [898, 0]
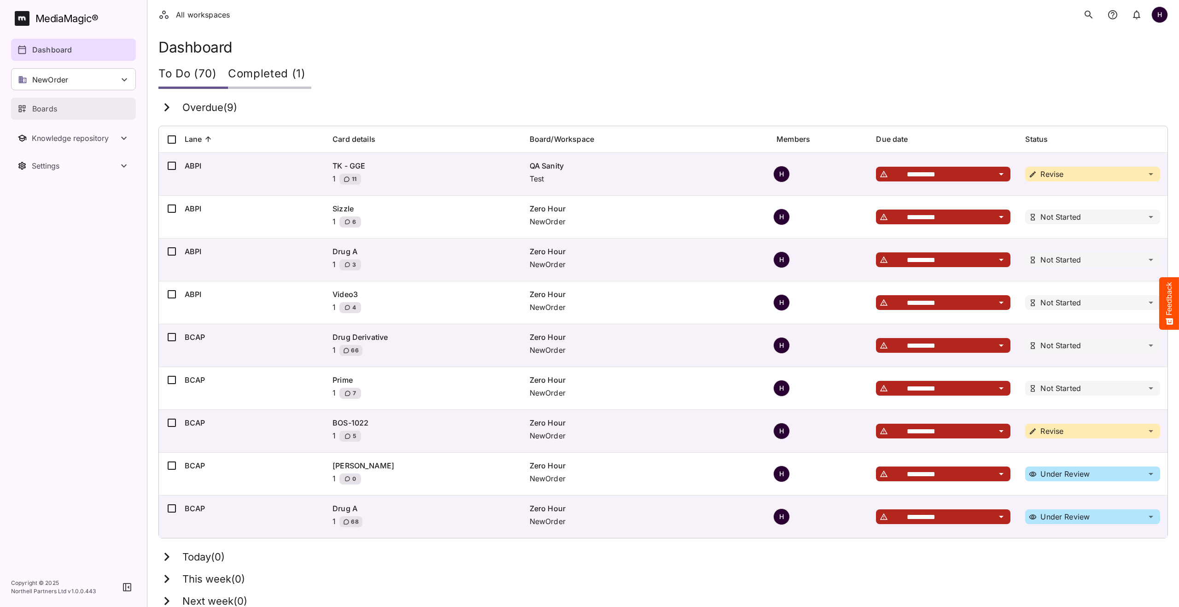
click at [53, 110] on p "Boards" at bounding box center [44, 108] width 25 height 11
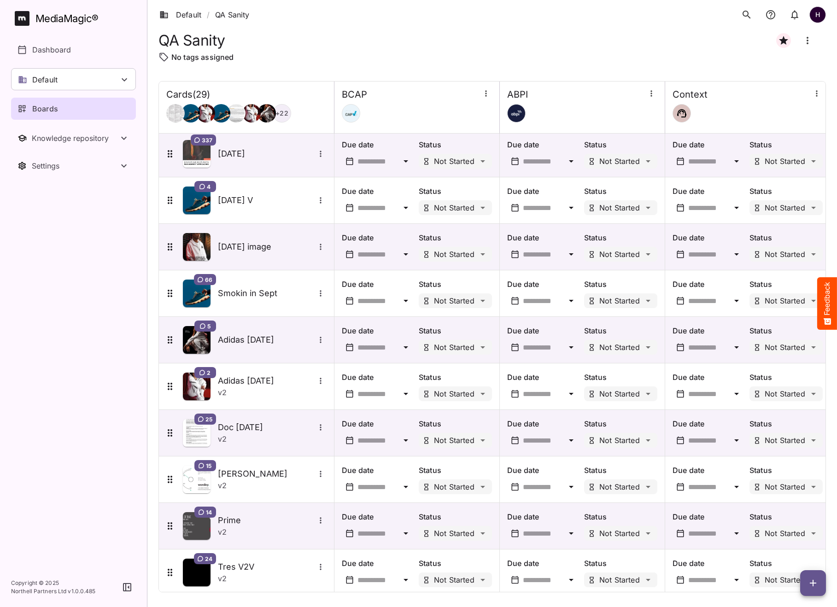
scroll to position [898, 0]
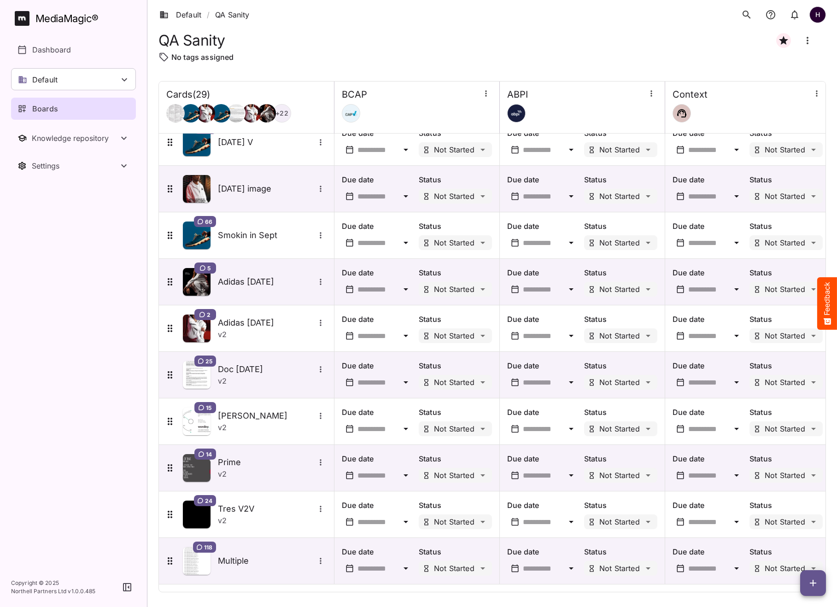
click at [816, 584] on icon "button" at bounding box center [813, 583] width 11 height 11
click at [791, 527] on p "Add new card" at bounding box center [790, 524] width 50 height 11
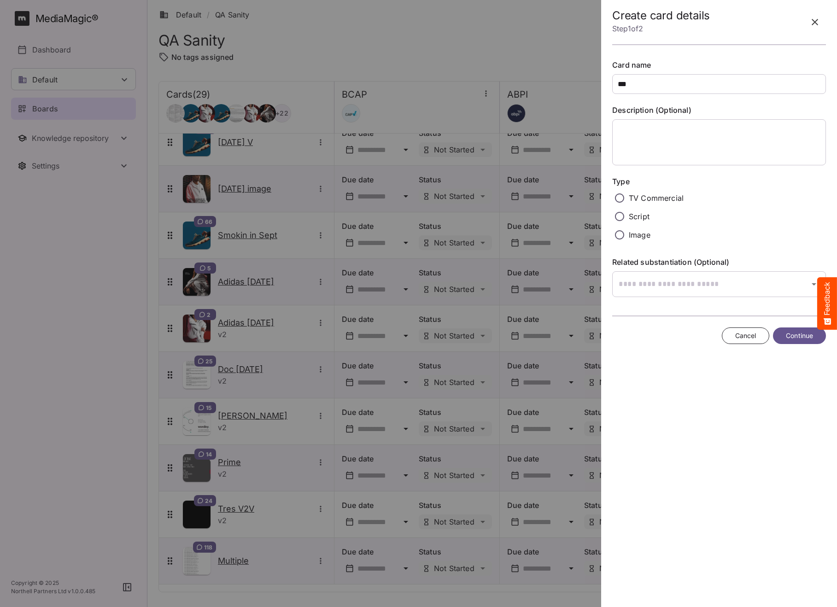
type input "***"
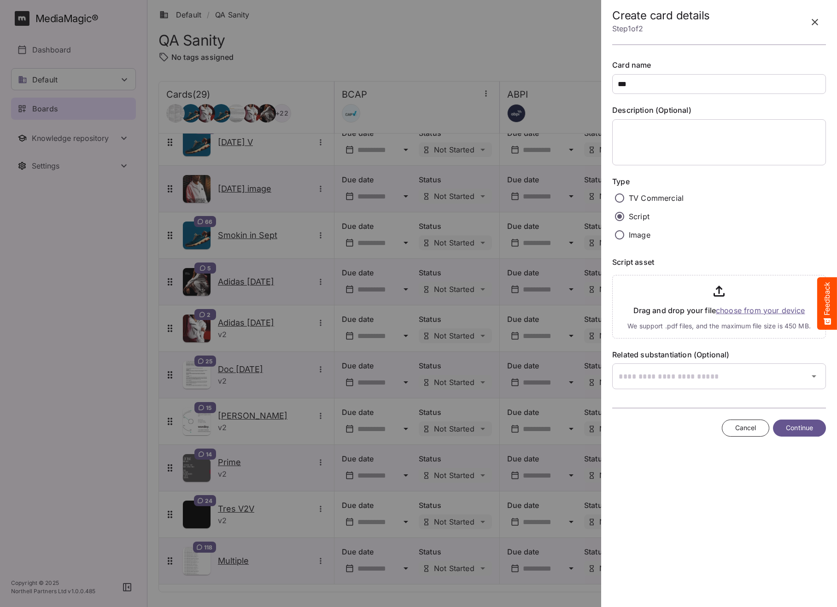
click at [741, 308] on input "file" at bounding box center [719, 304] width 214 height 67
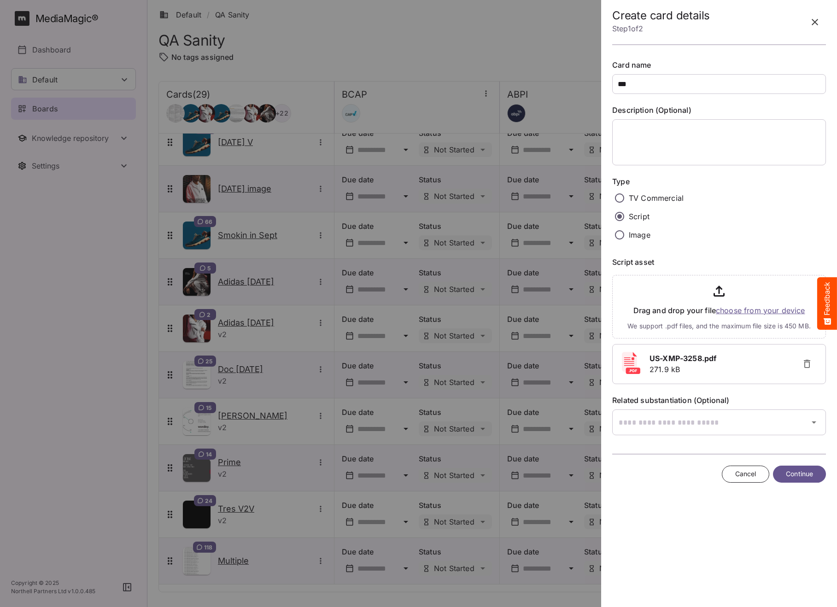
click at [797, 473] on span "Continue" at bounding box center [799, 475] width 27 height 12
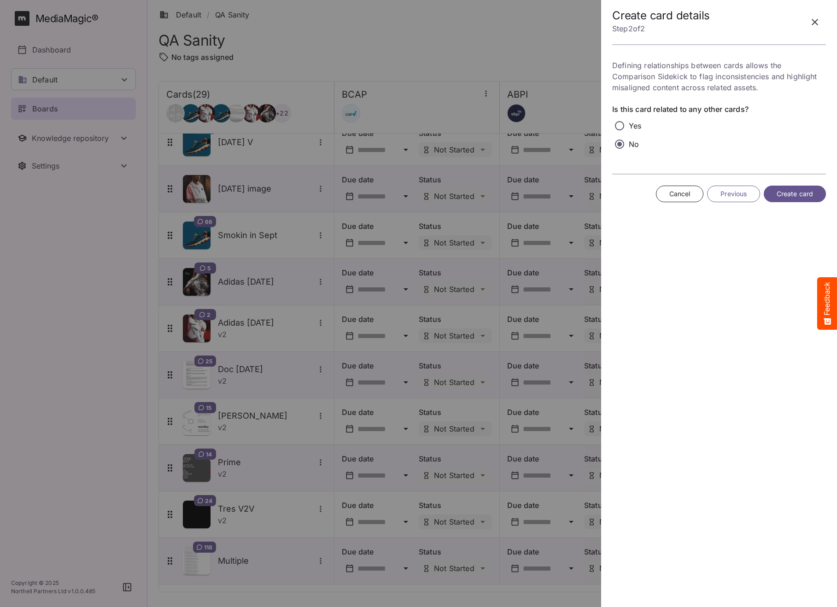
click at [795, 190] on span "Create card" at bounding box center [795, 194] width 36 height 12
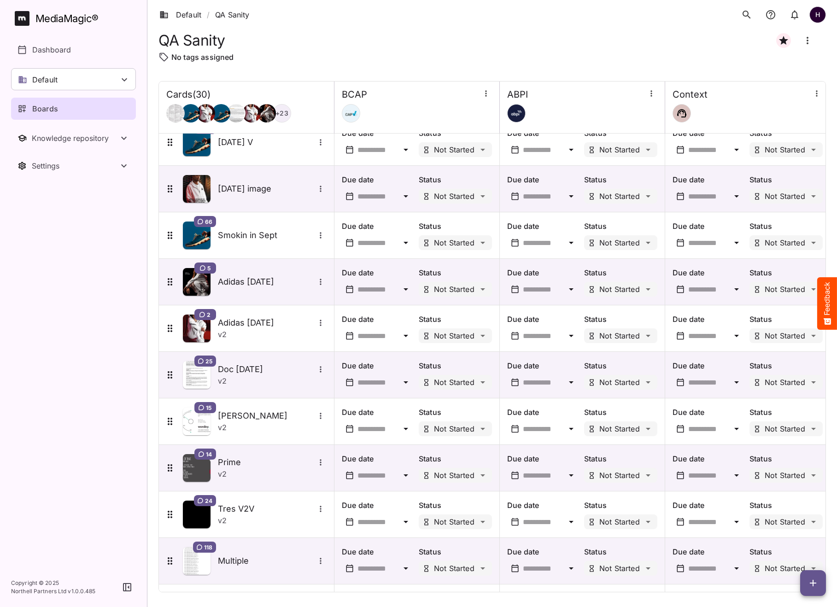
scroll to position [945, 0]
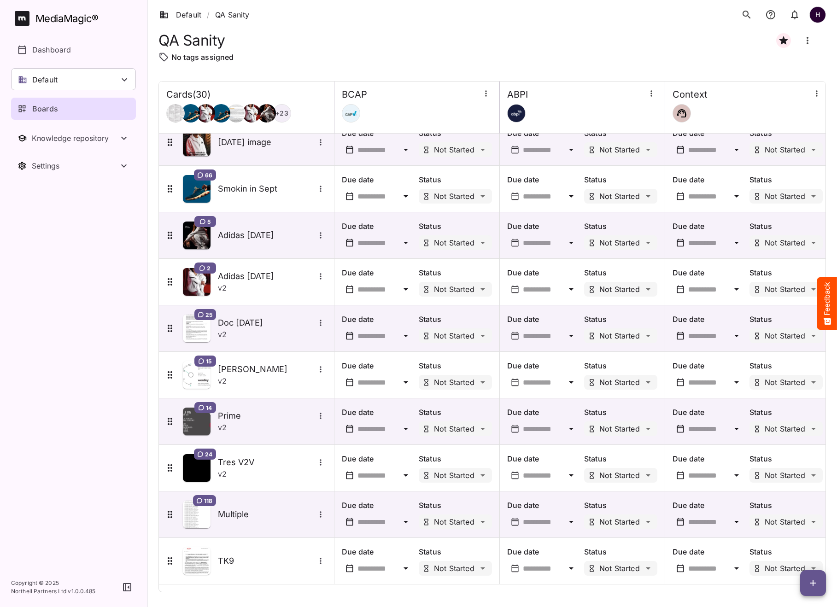
click at [812, 580] on icon "button" at bounding box center [813, 583] width 11 height 11
click at [794, 526] on p "Add new card" at bounding box center [790, 524] width 50 height 11
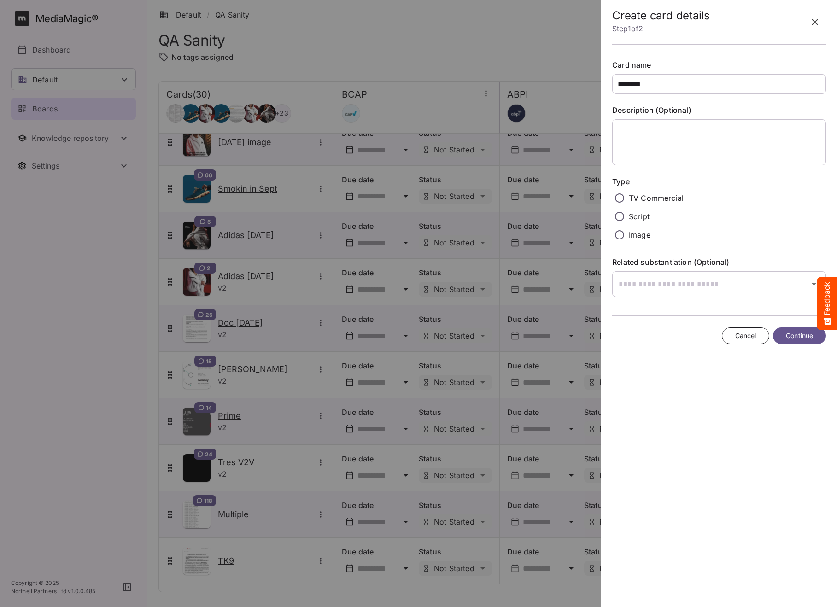
type input "********"
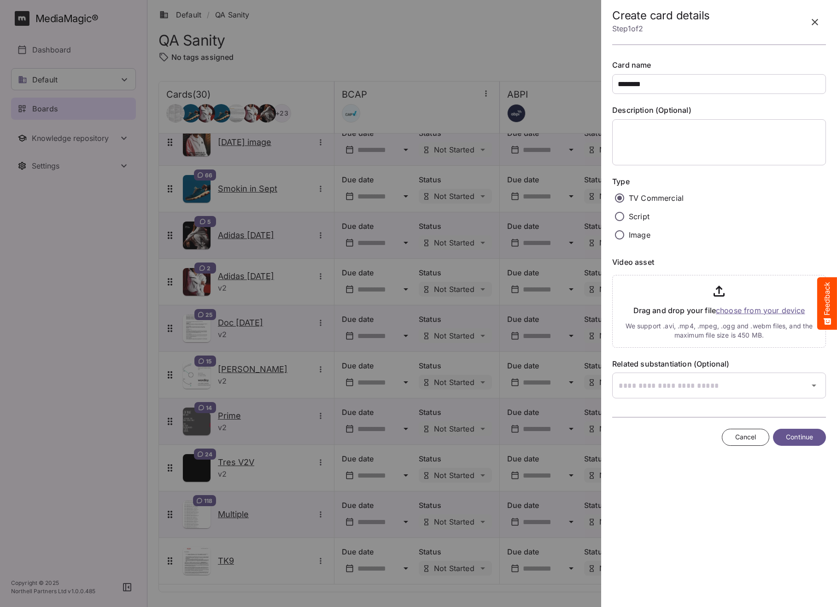
click at [739, 311] on input "file" at bounding box center [719, 309] width 214 height 76
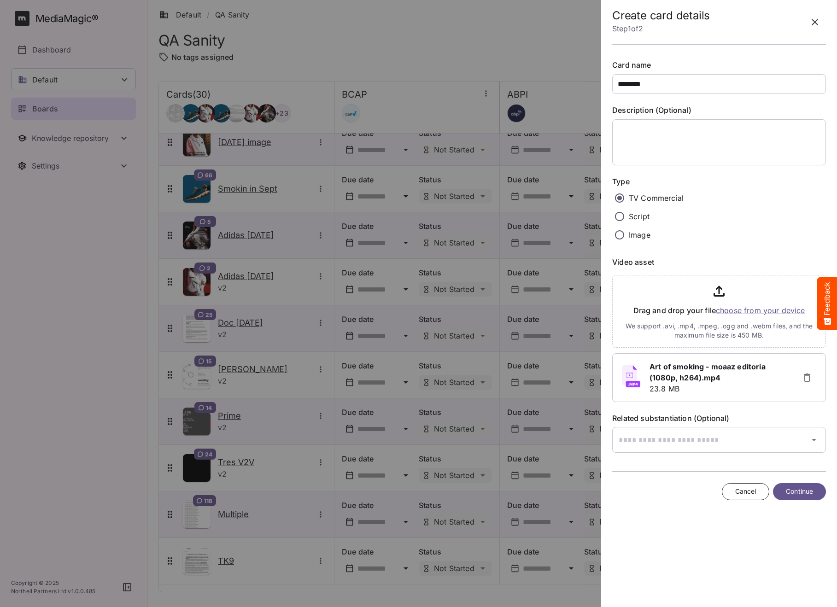
click at [803, 491] on span "Continue" at bounding box center [799, 492] width 27 height 12
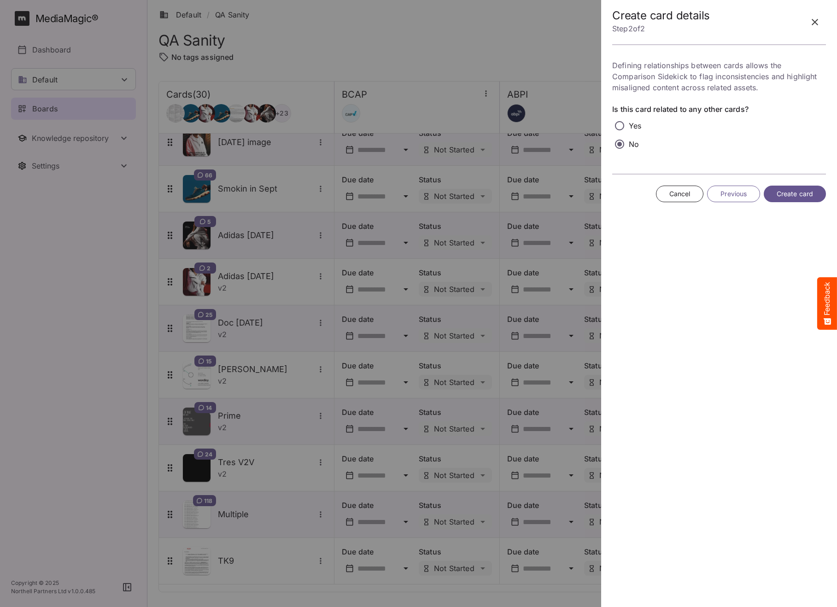
click at [786, 197] on span "Create card" at bounding box center [795, 194] width 36 height 12
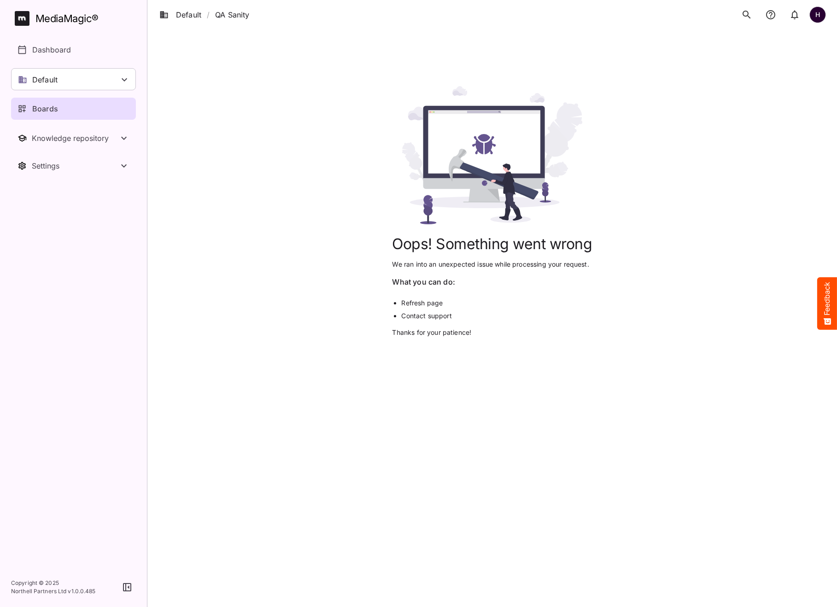
click at [422, 301] on link "Refresh page" at bounding box center [421, 303] width 41 height 8
